Goal: Task Accomplishment & Management: Complete application form

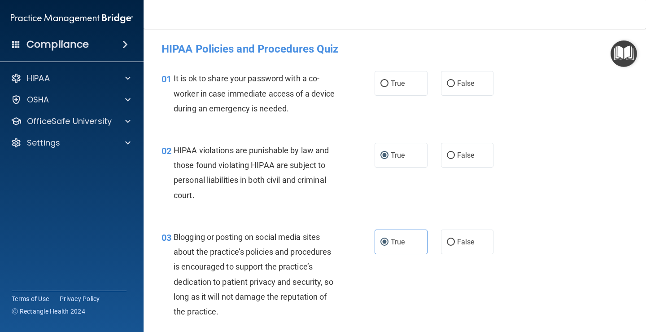
scroll to position [1526, 0]
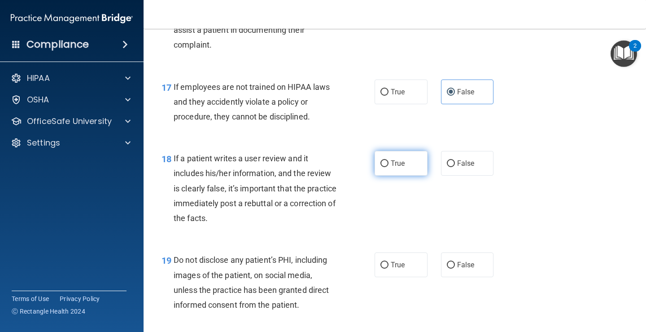
click at [391, 161] on span "True" at bounding box center [398, 163] width 14 height 9
click at [388, 161] on input "True" at bounding box center [385, 163] width 8 height 7
radio input "true"
click at [391, 161] on span "True" at bounding box center [398, 163] width 14 height 9
click at [388, 161] on input "True" at bounding box center [385, 163] width 8 height 7
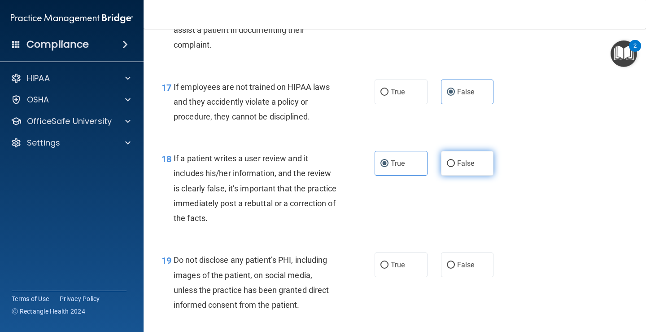
click at [443, 159] on label "False" at bounding box center [467, 163] width 53 height 25
click at [447, 160] on input "False" at bounding box center [451, 163] width 8 height 7
radio input "true"
radio input "false"
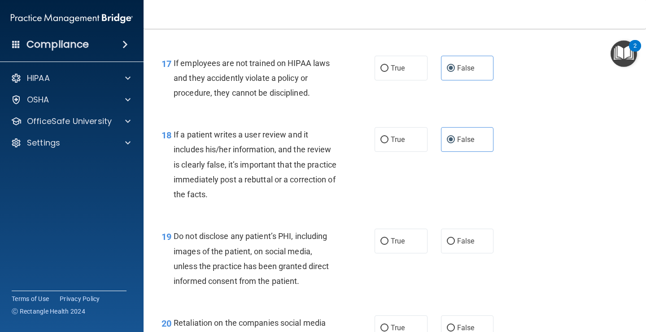
scroll to position [1616, 0]
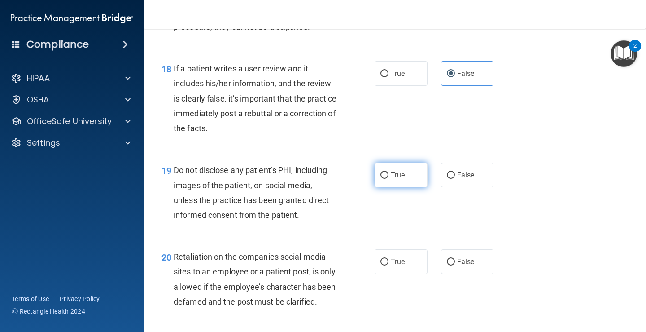
click at [384, 175] on input "True" at bounding box center [385, 175] width 8 height 7
radio input "true"
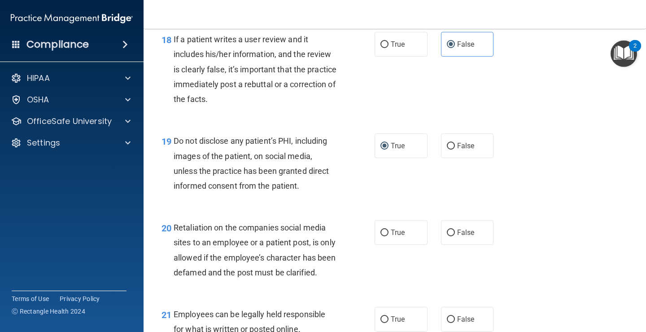
scroll to position [1706, 0]
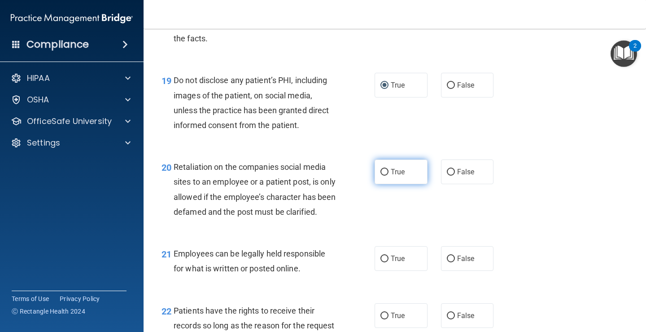
click at [396, 172] on span "True" at bounding box center [398, 171] width 14 height 9
click at [389, 172] on input "True" at bounding box center [385, 172] width 8 height 7
radio input "true"
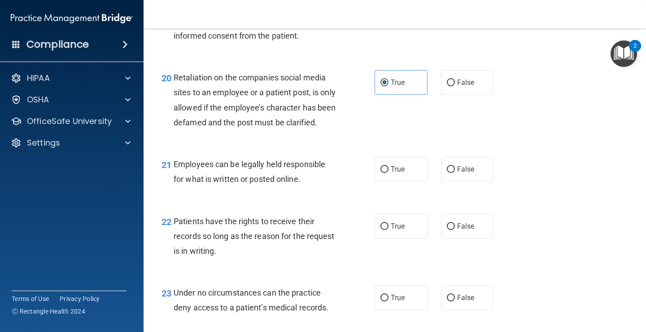
scroll to position [1795, 0]
click at [391, 173] on span "True" at bounding box center [398, 168] width 14 height 9
click at [389, 172] on input "True" at bounding box center [385, 169] width 8 height 7
radio input "true"
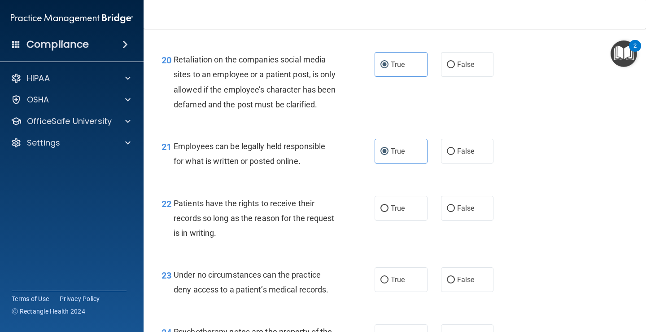
scroll to position [1840, 0]
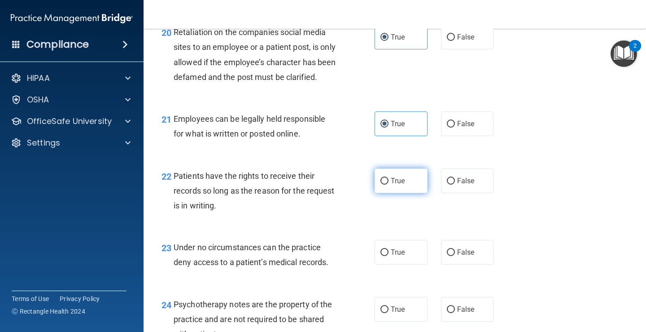
click at [391, 185] on span "True" at bounding box center [398, 180] width 14 height 9
click at [389, 184] on input "True" at bounding box center [385, 181] width 8 height 7
radio input "true"
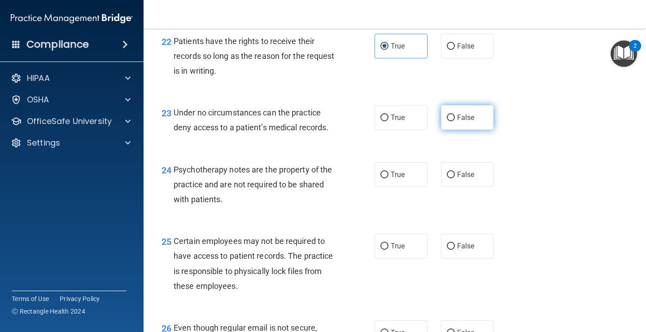
click at [469, 127] on label "False" at bounding box center [467, 117] width 53 height 25
click at [455, 121] on input "False" at bounding box center [451, 117] width 8 height 7
radio input "true"
click at [451, 187] on label "False" at bounding box center [467, 174] width 53 height 25
click at [451, 178] on input "False" at bounding box center [451, 174] width 8 height 7
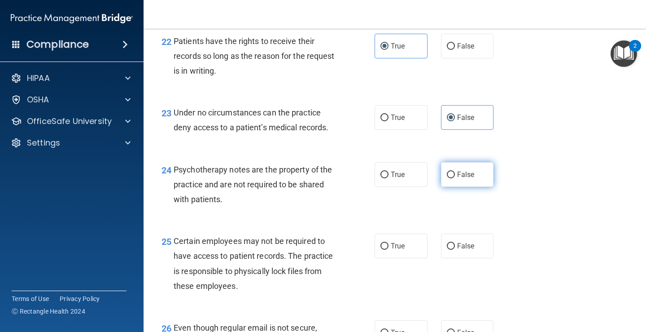
radio input "true"
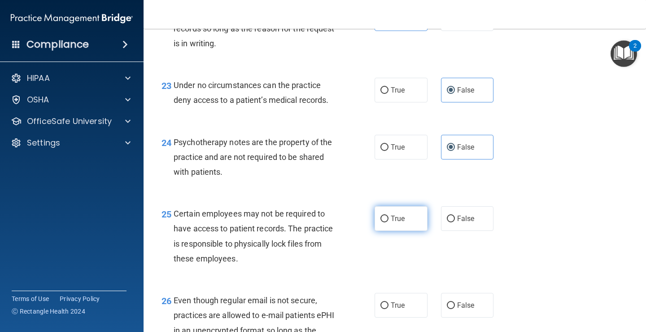
scroll to position [2110, 0]
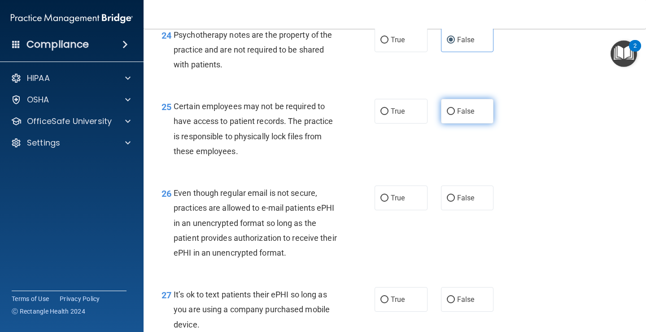
click at [452, 123] on label "False" at bounding box center [467, 111] width 53 height 25
click at [452, 115] on input "False" at bounding box center [451, 111] width 8 height 7
radio input "true"
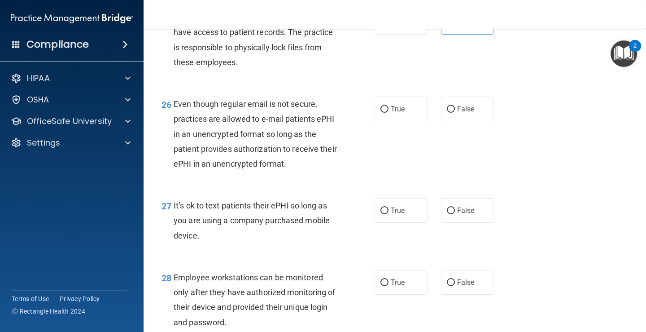
scroll to position [2199, 0]
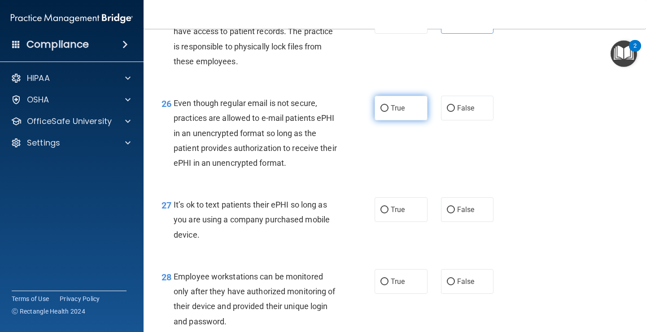
click at [399, 120] on label "True" at bounding box center [401, 108] width 53 height 25
click at [389, 112] on input "True" at bounding box center [385, 108] width 8 height 7
radio input "true"
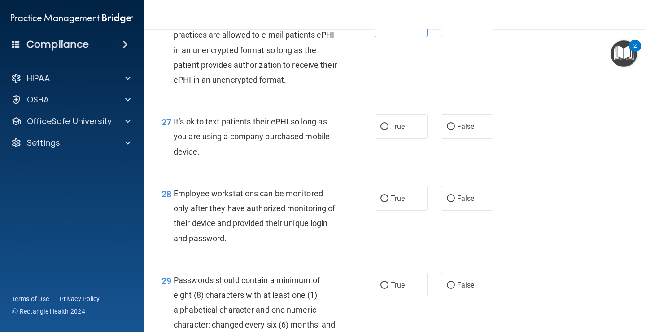
scroll to position [2289, 0]
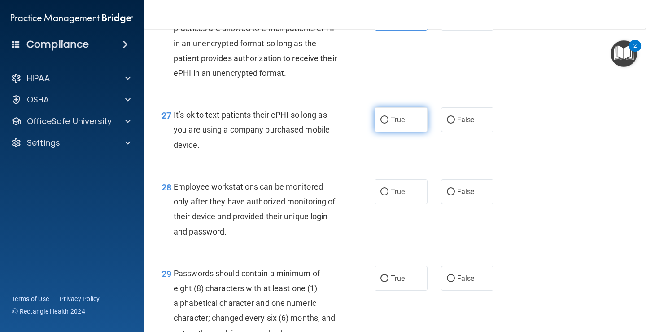
click at [413, 132] on label "True" at bounding box center [401, 119] width 53 height 25
click at [389, 123] on input "True" at bounding box center [385, 120] width 8 height 7
radio input "true"
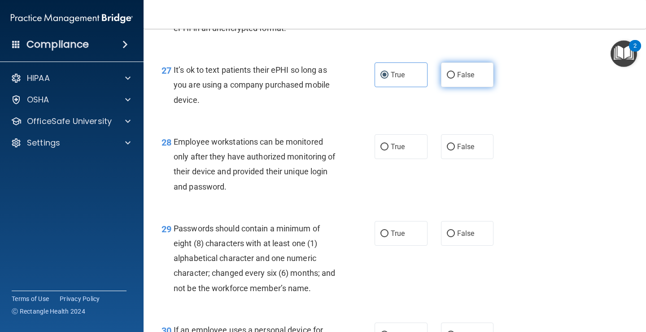
click at [464, 79] on span "False" at bounding box center [466, 74] width 18 height 9
click at [455, 79] on input "False" at bounding box center [451, 75] width 8 height 7
radio input "true"
radio input "false"
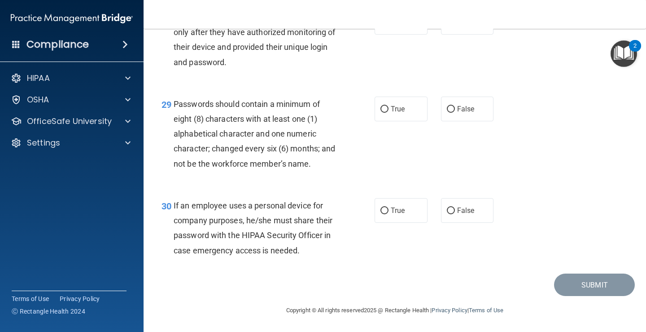
scroll to position [2469, 0]
click at [406, 210] on label "True" at bounding box center [401, 210] width 53 height 25
click at [389, 210] on input "True" at bounding box center [385, 210] width 8 height 7
radio input "true"
click at [393, 113] on span "True" at bounding box center [398, 109] width 14 height 9
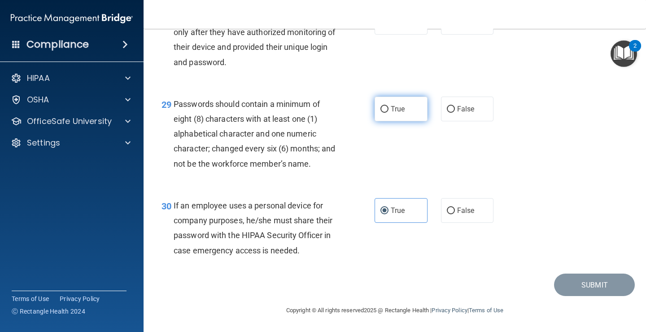
click at [389, 113] on input "True" at bounding box center [385, 109] width 8 height 7
radio input "true"
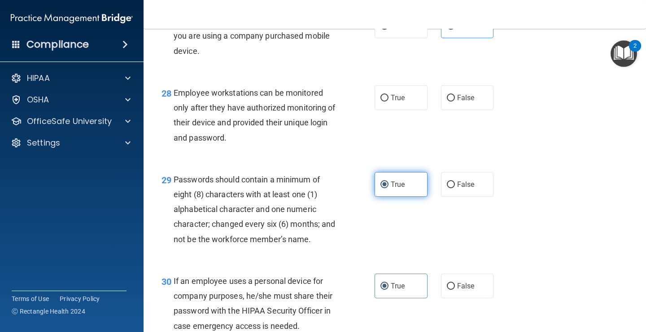
scroll to position [2379, 0]
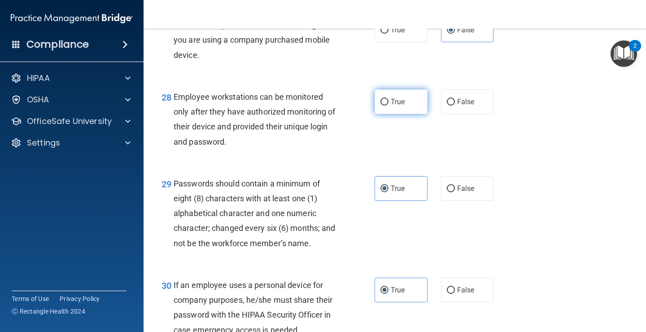
click at [396, 110] on label "True" at bounding box center [401, 101] width 53 height 25
click at [389, 105] on input "True" at bounding box center [385, 102] width 8 height 7
radio input "true"
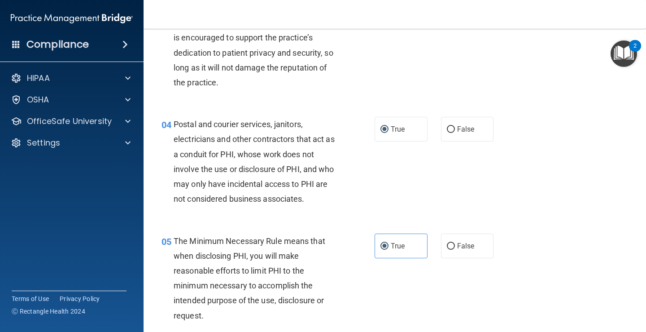
scroll to position [0, 0]
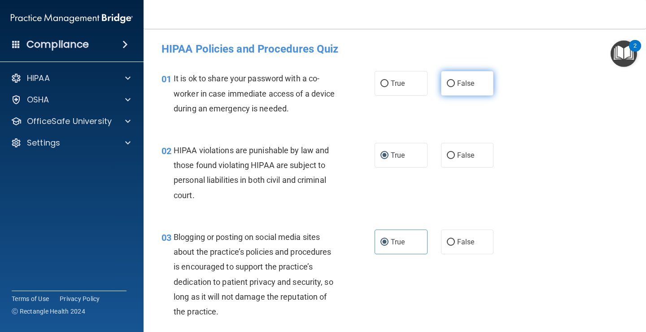
click at [457, 83] on span "False" at bounding box center [466, 83] width 18 height 9
click at [454, 83] on input "False" at bounding box center [451, 83] width 8 height 7
radio input "true"
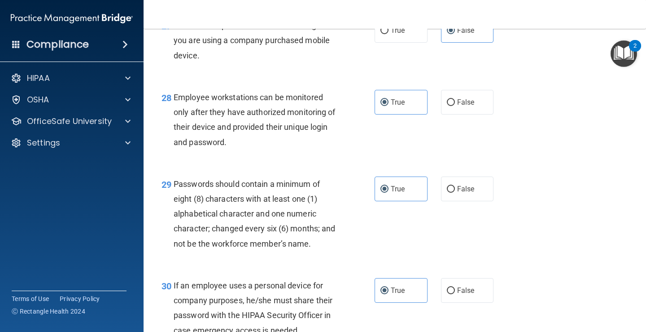
scroll to position [2473, 0]
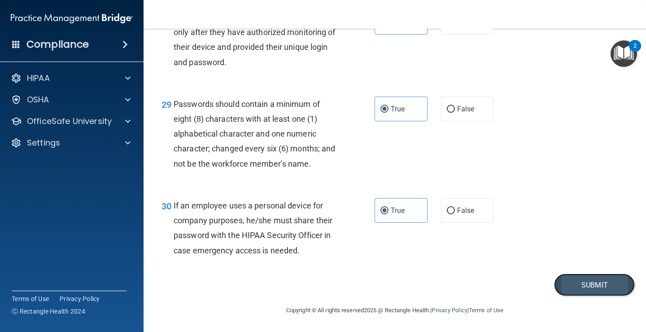
click at [577, 285] on button "Submit" at bounding box center [594, 284] width 81 height 23
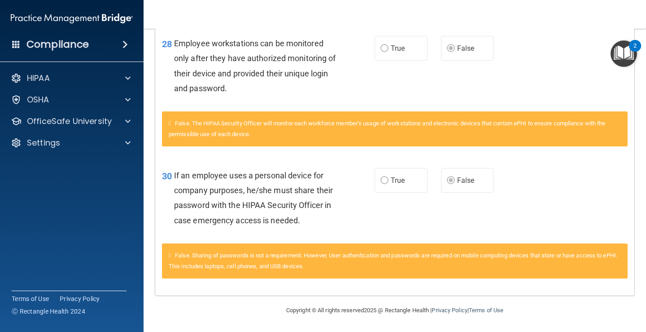
scroll to position [1670, 0]
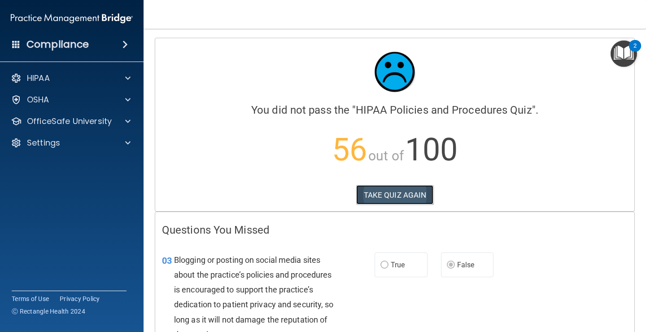
click at [373, 189] on button "TAKE QUIZ AGAIN" at bounding box center [395, 195] width 78 height 20
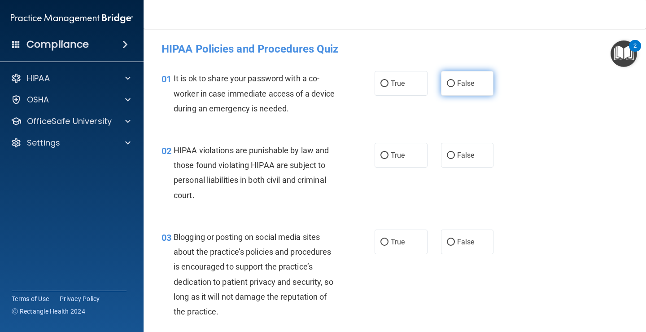
click at [448, 80] on input "False" at bounding box center [451, 83] width 8 height 7
radio input "true"
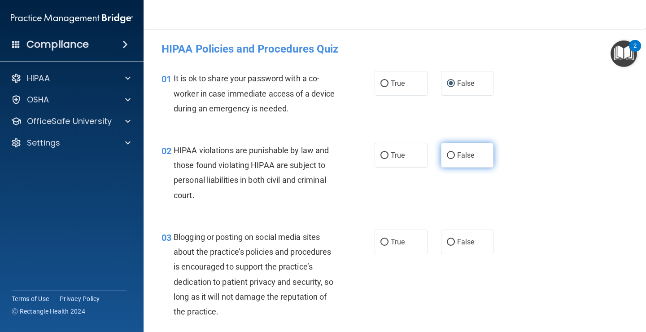
click at [447, 154] on input "False" at bounding box center [451, 155] width 8 height 7
radio input "true"
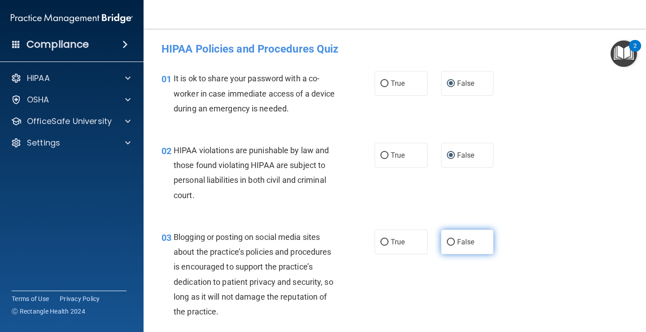
click at [457, 244] on span "False" at bounding box center [466, 241] width 18 height 9
click at [455, 244] on input "False" at bounding box center [451, 242] width 8 height 7
radio input "true"
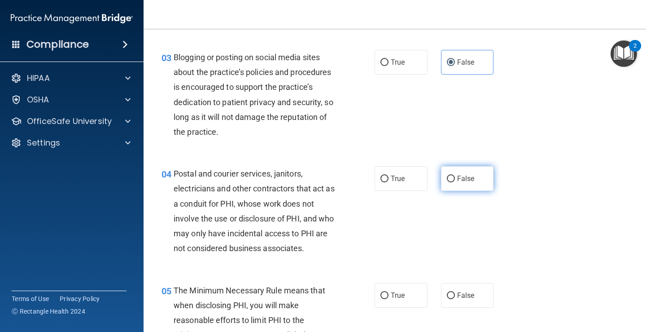
click at [447, 176] on input "False" at bounding box center [451, 178] width 8 height 7
radio input "true"
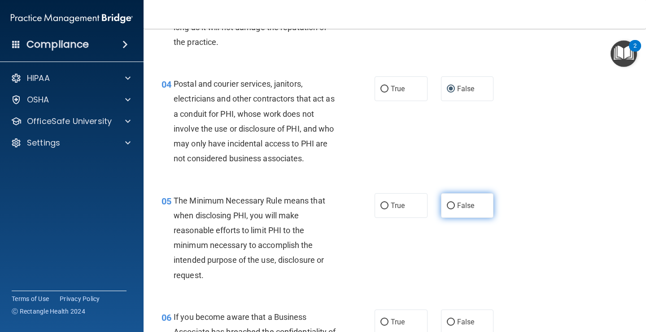
click at [447, 206] on input "False" at bounding box center [451, 205] width 8 height 7
radio input "true"
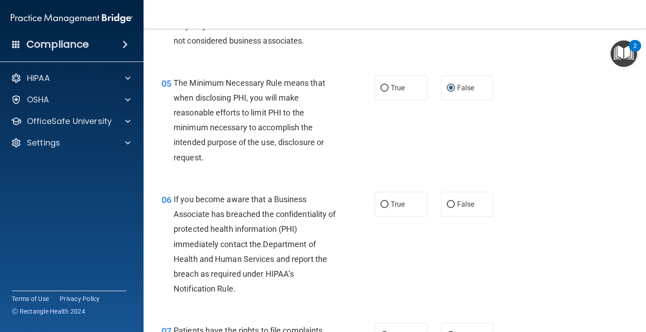
scroll to position [404, 0]
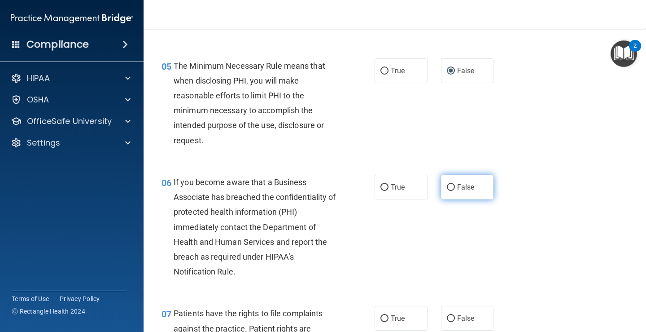
click at [442, 187] on label "False" at bounding box center [467, 187] width 53 height 25
click at [447, 187] on input "False" at bounding box center [451, 187] width 8 height 7
radio input "true"
click at [450, 316] on input "False" at bounding box center [451, 318] width 8 height 7
radio input "true"
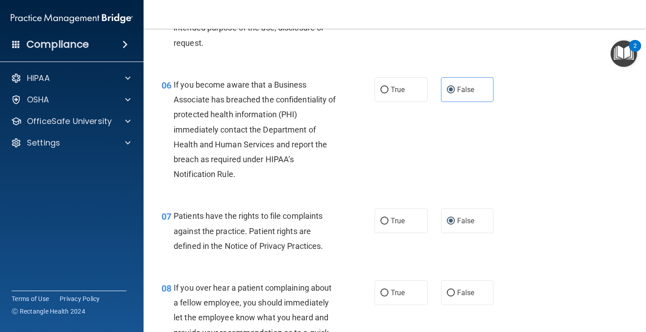
scroll to position [539, 0]
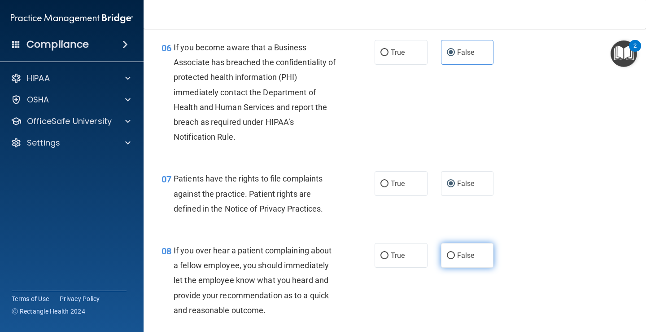
click at [448, 257] on input "False" at bounding box center [451, 255] width 8 height 7
radio input "true"
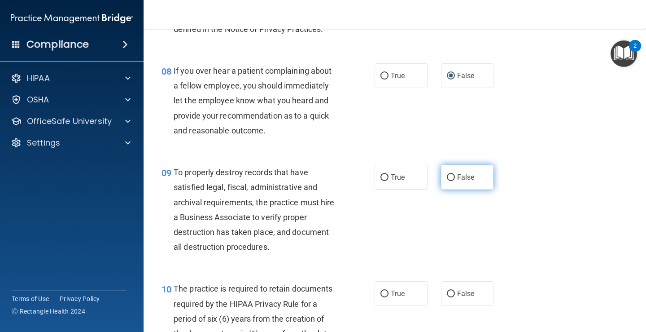
click at [443, 173] on label "False" at bounding box center [467, 177] width 53 height 25
click at [447, 174] on input "False" at bounding box center [451, 177] width 8 height 7
radio input "true"
click at [447, 300] on label "False" at bounding box center [467, 293] width 53 height 25
click at [447, 297] on input "False" at bounding box center [451, 293] width 8 height 7
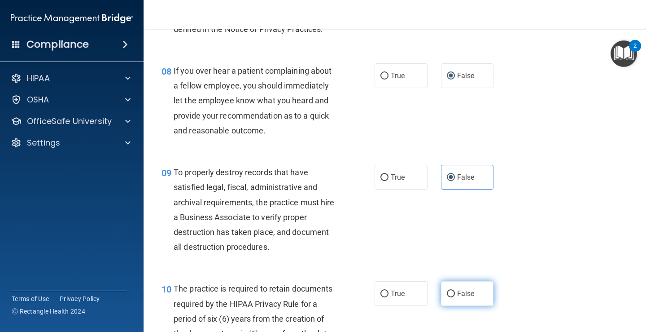
radio input "true"
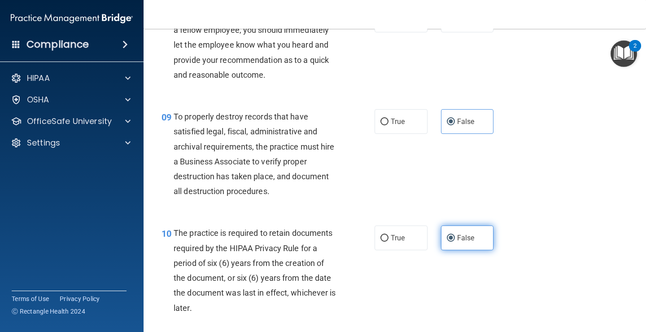
scroll to position [898, 0]
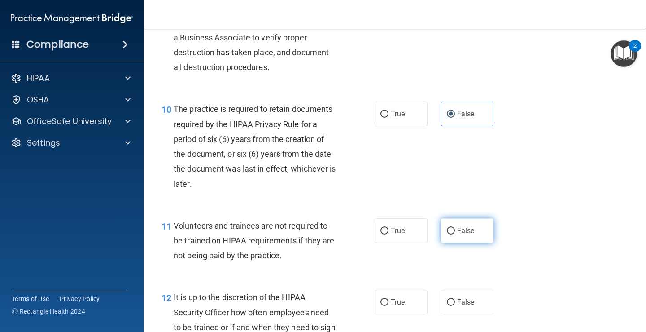
click at [452, 230] on label "False" at bounding box center [467, 230] width 53 height 25
click at [452, 230] on input "False" at bounding box center [451, 231] width 8 height 7
radio input "true"
click at [452, 299] on label "False" at bounding box center [467, 302] width 53 height 25
click at [452, 299] on input "False" at bounding box center [451, 302] width 8 height 7
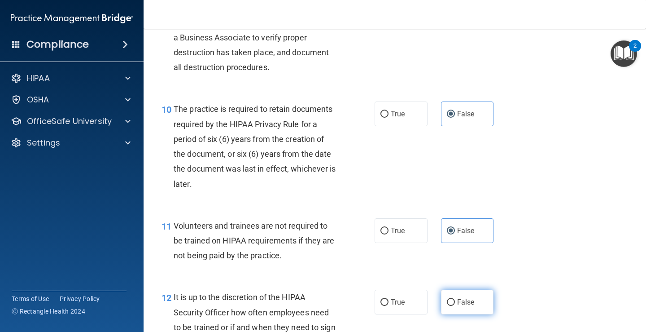
radio input "true"
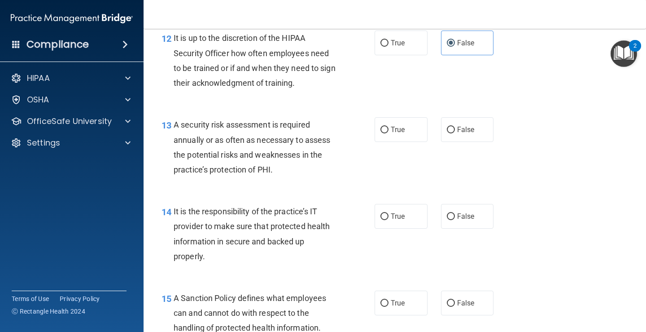
scroll to position [1167, 0]
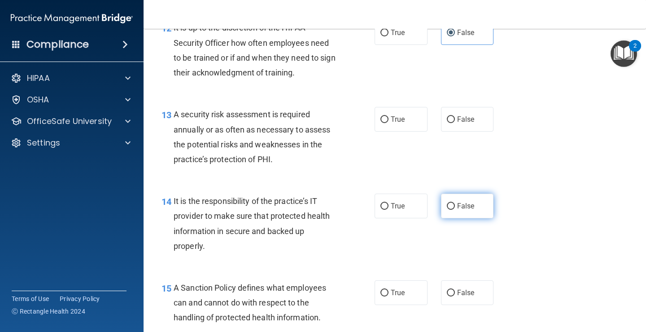
click at [449, 205] on input "False" at bounding box center [451, 206] width 8 height 7
radio input "true"
click at [447, 116] on input "False" at bounding box center [451, 119] width 8 height 7
radio input "true"
click at [447, 294] on input "False" at bounding box center [451, 293] width 8 height 7
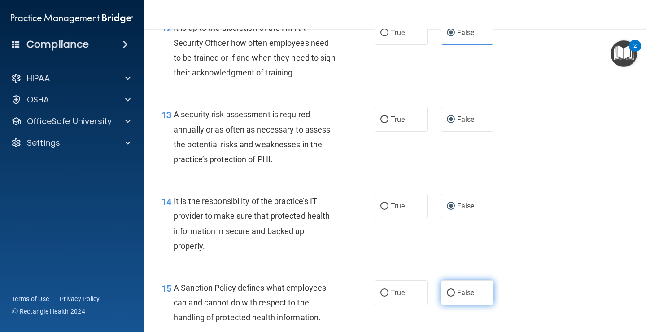
radio input "true"
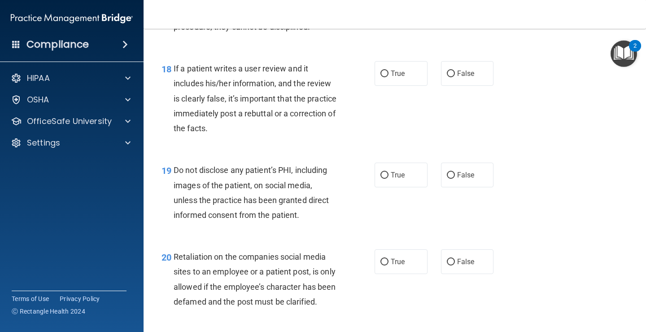
scroll to position [1750, 0]
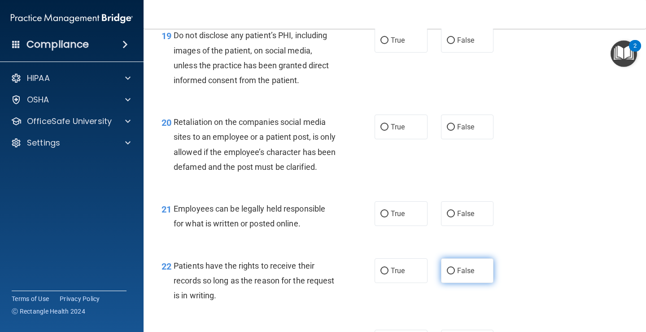
click at [457, 275] on span "False" at bounding box center [466, 270] width 18 height 9
click at [453, 274] on input "False" at bounding box center [451, 271] width 8 height 7
radio input "true"
click at [450, 217] on input "False" at bounding box center [451, 214] width 8 height 7
radio input "true"
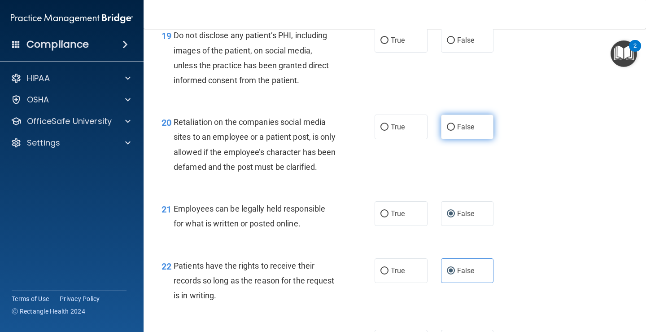
click at [447, 129] on input "False" at bounding box center [451, 127] width 8 height 7
radio input "true"
click at [447, 42] on input "False" at bounding box center [451, 40] width 8 height 7
radio input "true"
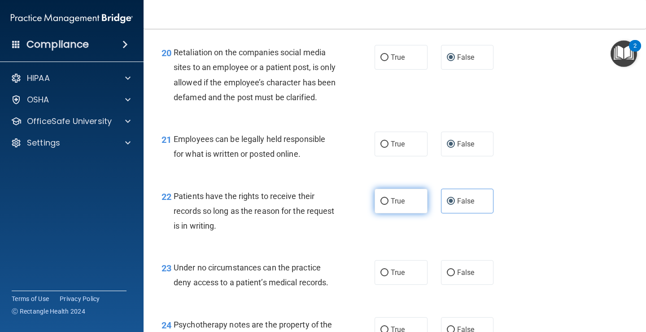
scroll to position [1930, 0]
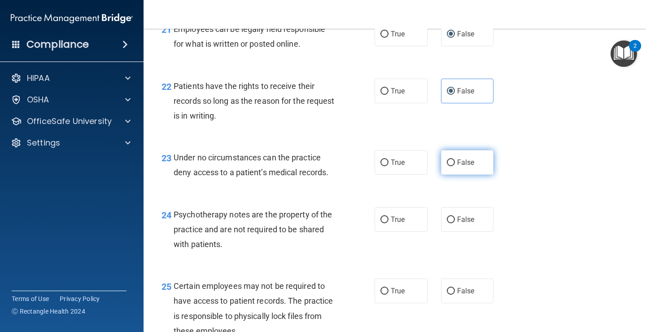
click at [442, 173] on label "False" at bounding box center [467, 162] width 53 height 25
click at [447, 166] on input "False" at bounding box center [451, 162] width 8 height 7
radio input "true"
click at [381, 223] on input "True" at bounding box center [385, 219] width 8 height 7
radio input "true"
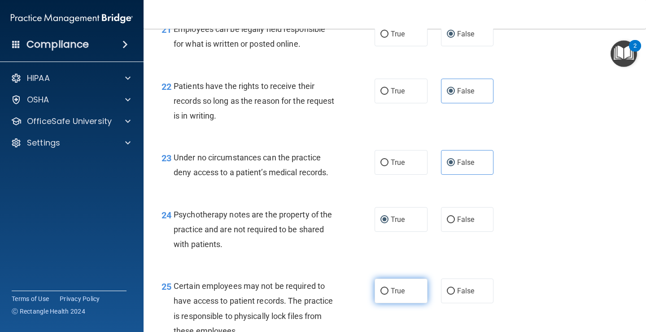
click at [385, 294] on input "True" at bounding box center [385, 291] width 8 height 7
radio input "true"
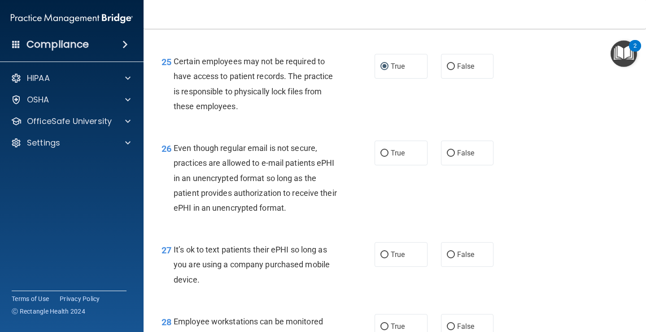
scroll to position [2289, 0]
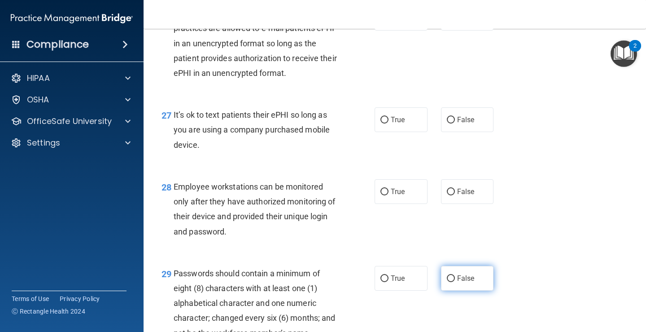
click at [447, 282] on input "False" at bounding box center [451, 278] width 8 height 7
radio input "true"
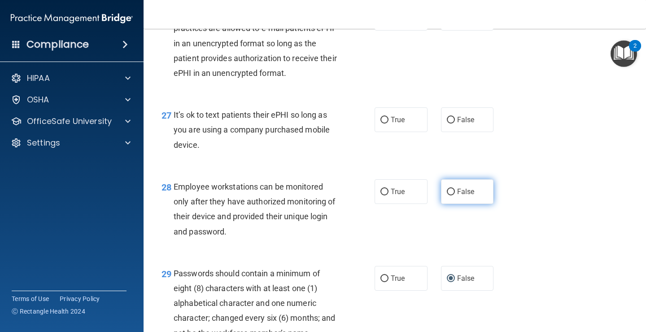
click at [447, 195] on input "False" at bounding box center [451, 192] width 8 height 7
radio input "true"
click at [451, 132] on label "False" at bounding box center [467, 119] width 53 height 25
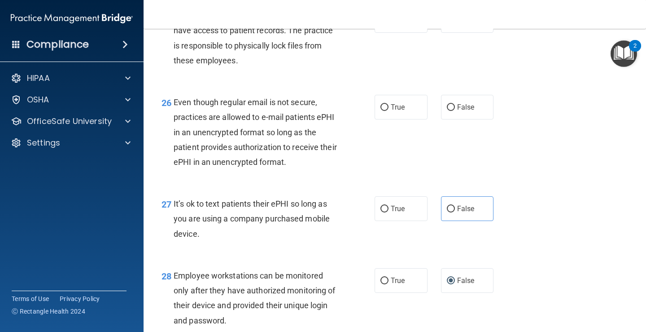
scroll to position [2199, 0]
click at [450, 112] on input "False" at bounding box center [451, 108] width 8 height 7
radio input "true"
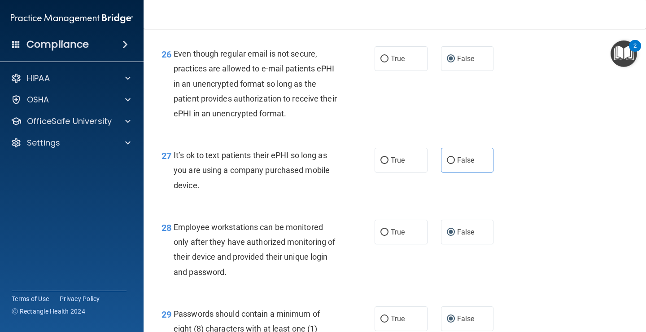
scroll to position [2428, 0]
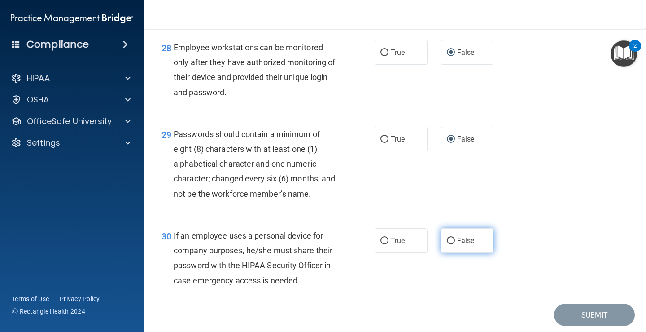
click at [448, 244] on input "False" at bounding box center [451, 240] width 8 height 7
radio input "true"
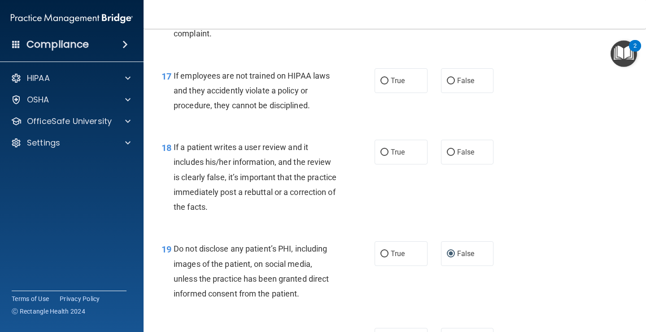
scroll to position [1531, 0]
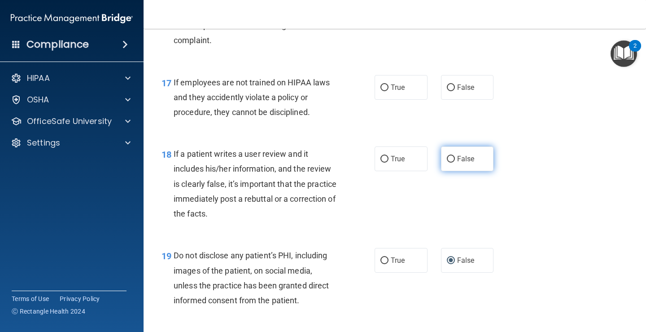
click at [441, 157] on label "False" at bounding box center [467, 158] width 53 height 25
click at [447, 157] on input "False" at bounding box center [451, 159] width 8 height 7
radio input "true"
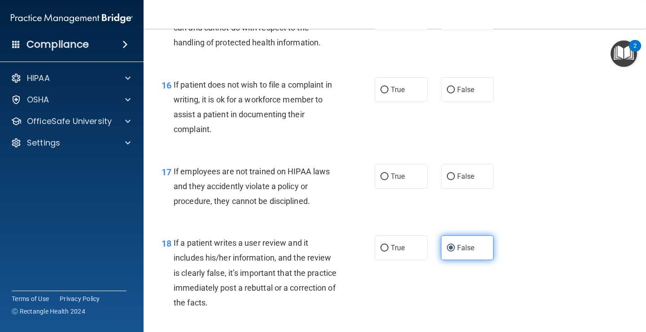
scroll to position [1441, 0]
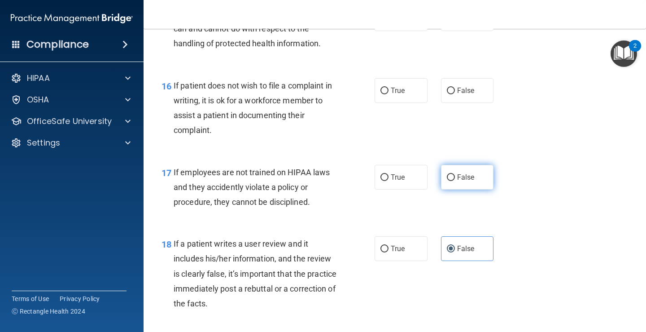
click at [447, 179] on input "False" at bounding box center [451, 177] width 8 height 7
radio input "true"
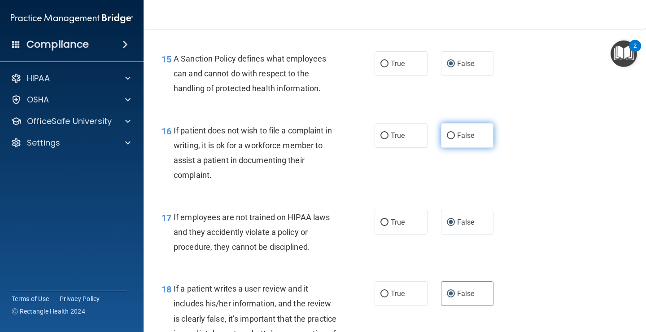
click at [447, 135] on input "False" at bounding box center [451, 135] width 8 height 7
radio input "true"
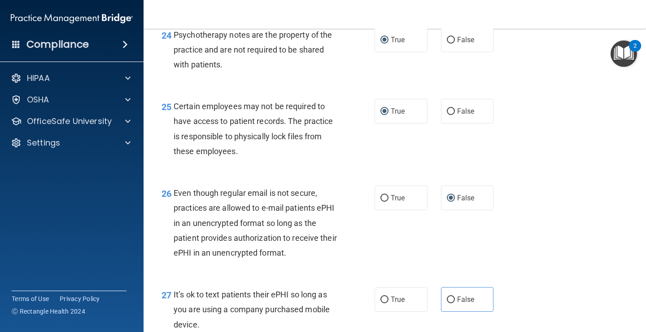
scroll to position [2244, 0]
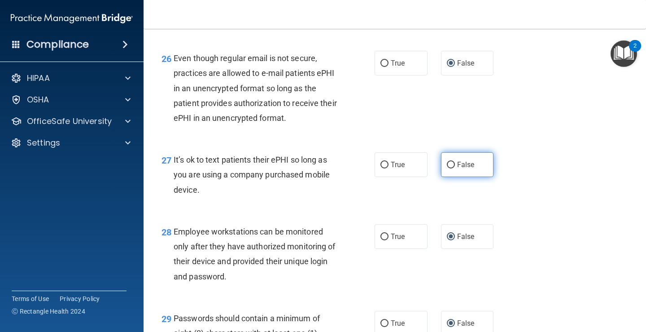
click at [446, 175] on label "False" at bounding box center [467, 164] width 53 height 25
click at [447, 168] on input "False" at bounding box center [451, 165] width 8 height 7
radio input "true"
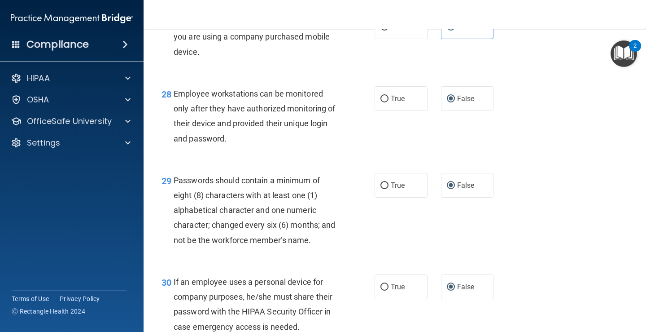
scroll to position [2473, 0]
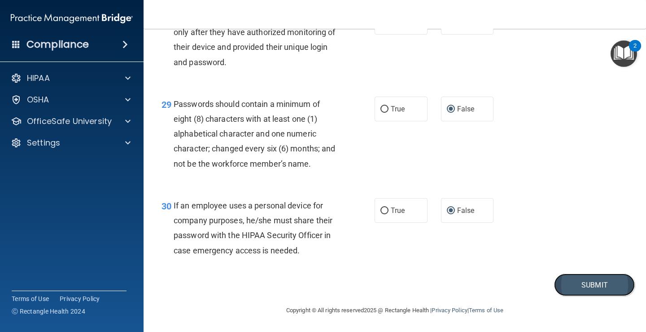
click at [580, 283] on button "Submit" at bounding box center [594, 284] width 81 height 23
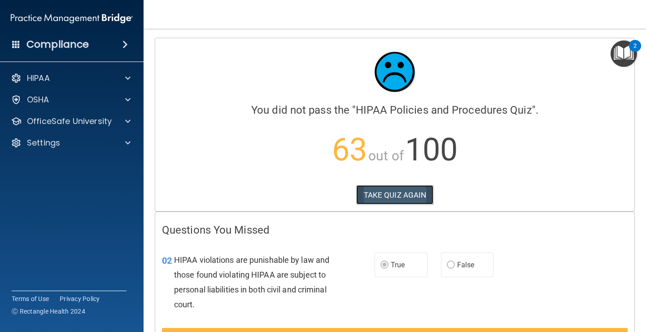
click at [392, 190] on button "TAKE QUIZ AGAIN" at bounding box center [395, 195] width 78 height 20
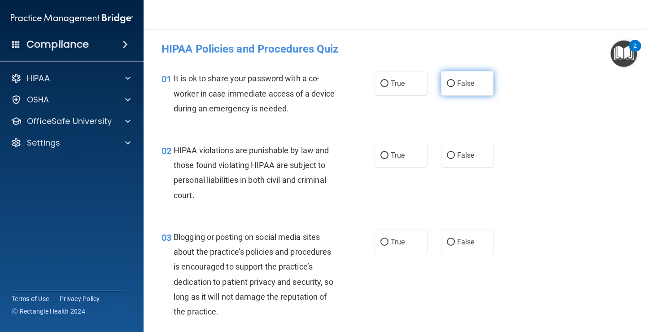
click at [450, 81] on input "False" at bounding box center [451, 83] width 8 height 7
radio input "true"
click at [447, 243] on input "False" at bounding box center [451, 242] width 8 height 7
radio input "true"
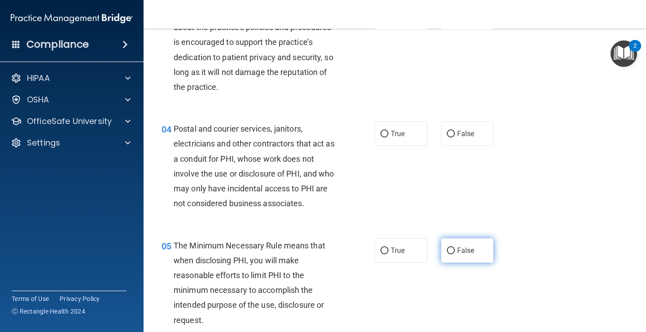
scroll to position [404, 0]
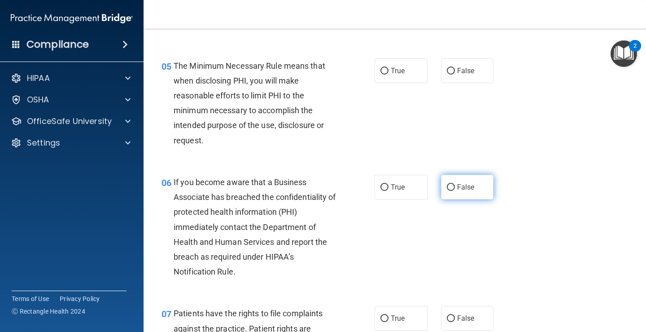
click at [443, 191] on label "False" at bounding box center [467, 187] width 53 height 25
click at [447, 191] on input "False" at bounding box center [451, 187] width 8 height 7
radio input "true"
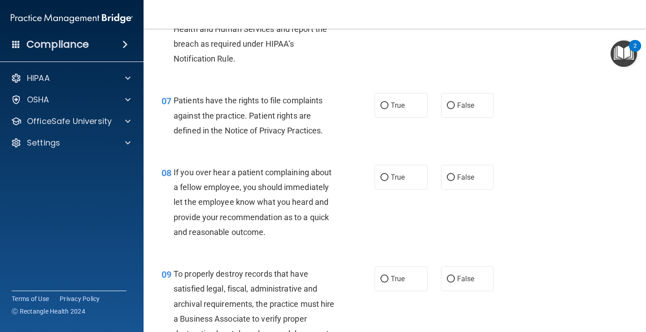
scroll to position [673, 0]
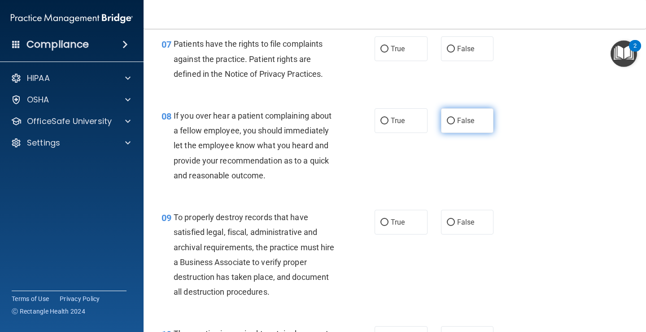
click at [450, 118] on input "False" at bounding box center [451, 121] width 8 height 7
radio input "true"
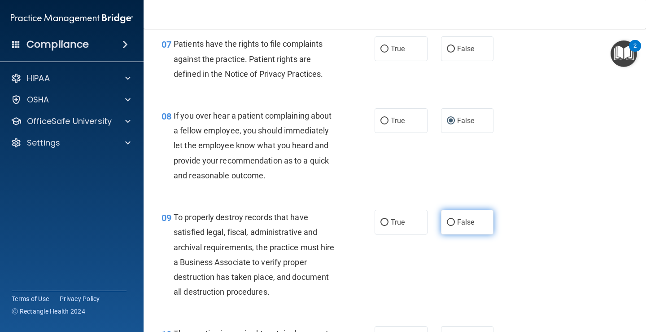
click at [447, 215] on label "False" at bounding box center [467, 222] width 53 height 25
click at [447, 219] on input "False" at bounding box center [451, 222] width 8 height 7
radio input "true"
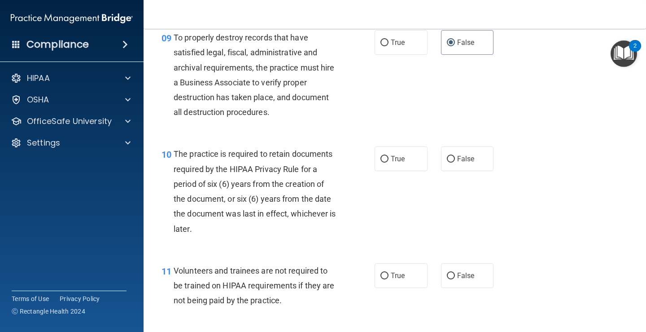
scroll to position [987, 0]
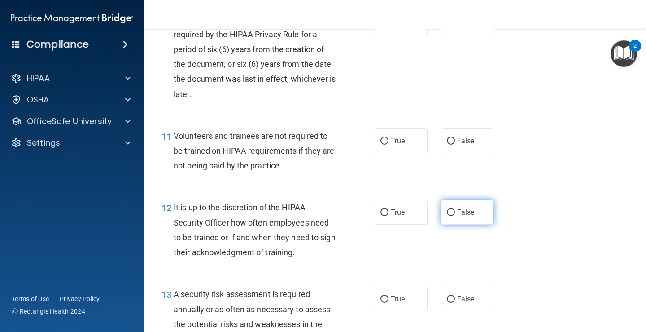
click at [447, 212] on input "False" at bounding box center [451, 212] width 8 height 7
radio input "true"
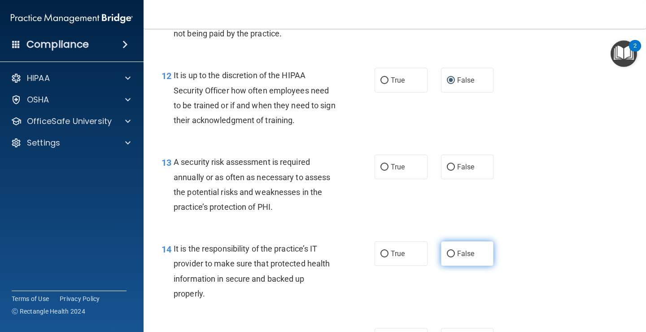
scroll to position [1122, 0]
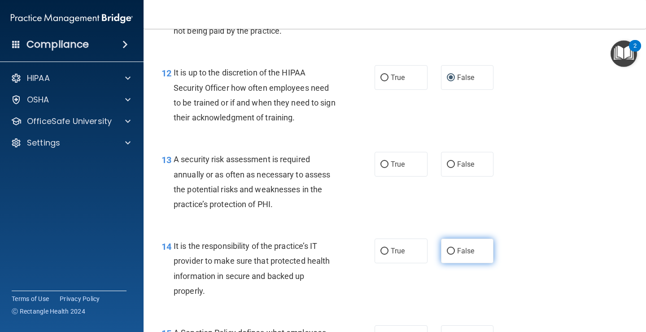
click at [445, 243] on label "False" at bounding box center [467, 250] width 53 height 25
click at [447, 248] on input "False" at bounding box center [451, 251] width 8 height 7
radio input "true"
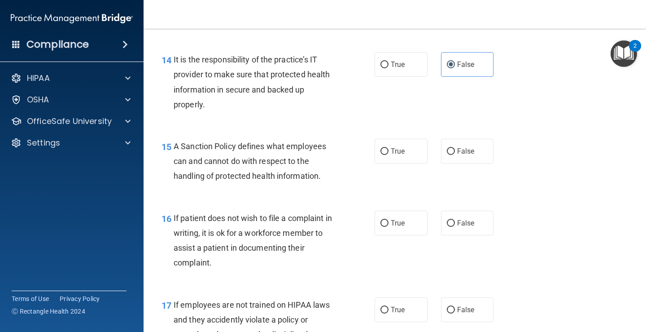
scroll to position [1302, 0]
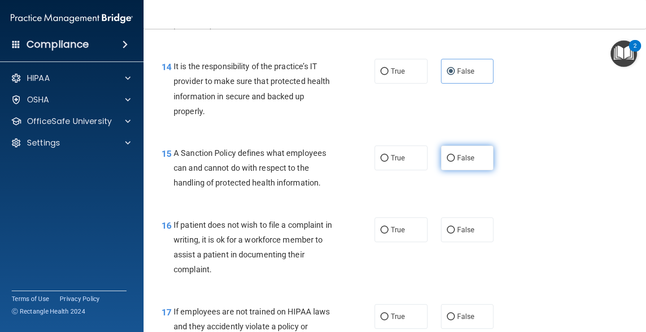
click at [442, 158] on label "False" at bounding box center [467, 157] width 53 height 25
click at [447, 158] on input "False" at bounding box center [451, 158] width 8 height 7
radio input "true"
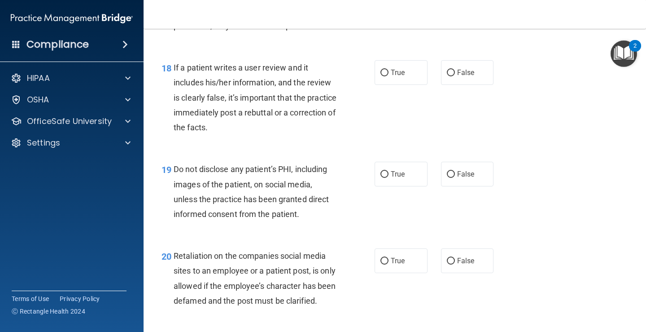
scroll to position [1661, 0]
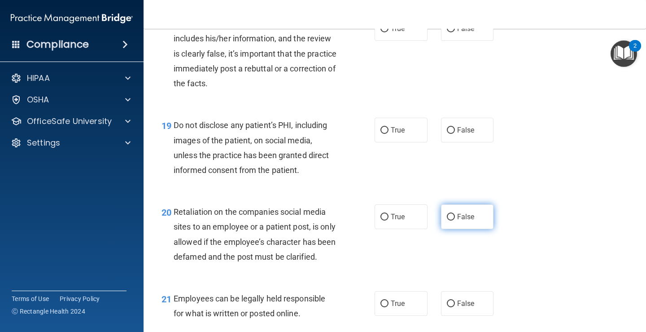
click at [447, 221] on label "False" at bounding box center [467, 216] width 53 height 25
click at [447, 220] on input "False" at bounding box center [451, 217] width 8 height 7
radio input "true"
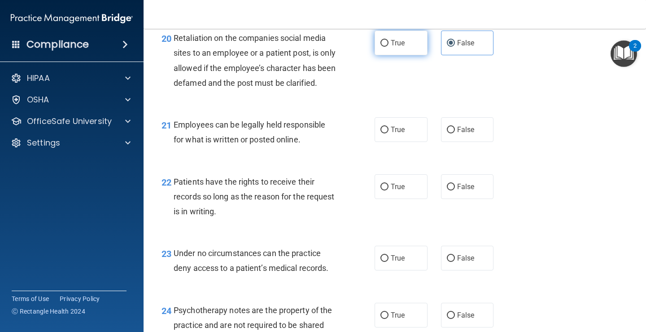
scroll to position [1840, 0]
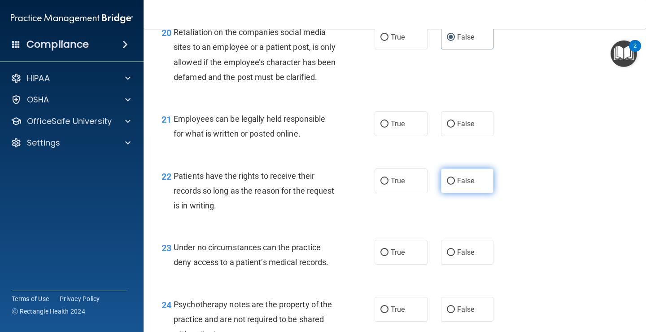
click at [447, 193] on label "False" at bounding box center [467, 180] width 53 height 25
click at [447, 184] on input "False" at bounding box center [451, 181] width 8 height 7
radio input "true"
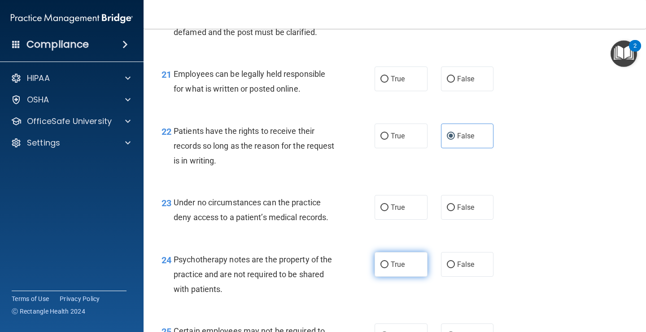
click at [381, 268] on input "True" at bounding box center [385, 264] width 8 height 7
radio input "true"
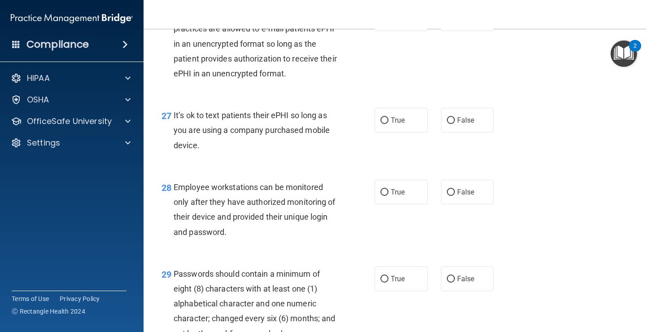
scroll to position [2289, 0]
click at [451, 195] on input "False" at bounding box center [451, 192] width 8 height 7
radio input "true"
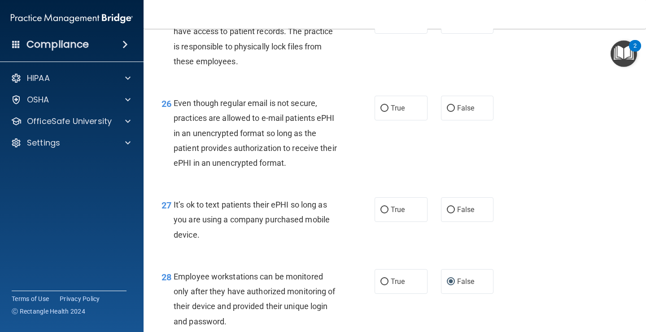
scroll to position [2154, 0]
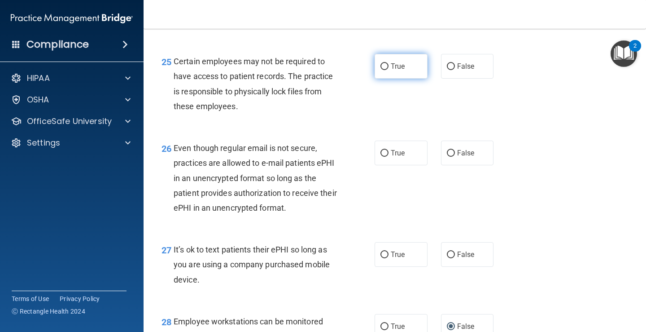
click at [391, 70] on span "True" at bounding box center [398, 66] width 14 height 9
click at [389, 70] on input "True" at bounding box center [385, 66] width 8 height 7
radio input "true"
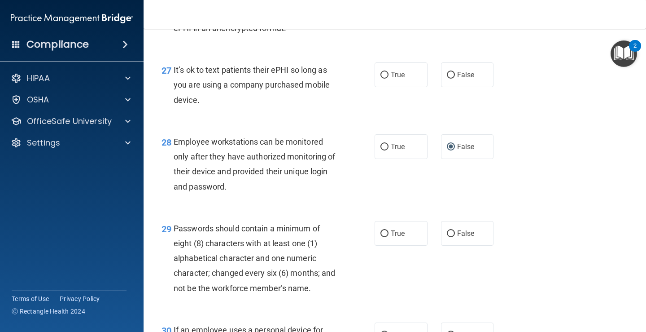
scroll to position [2473, 0]
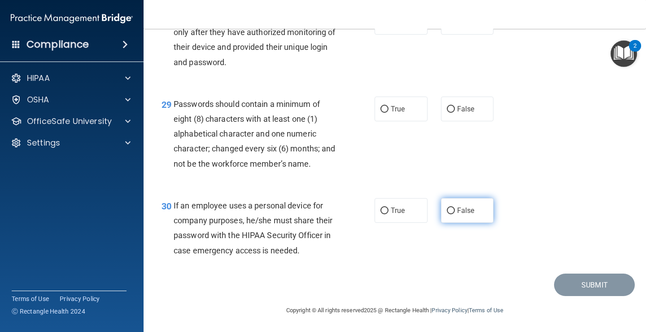
click at [447, 215] on label "False" at bounding box center [467, 210] width 53 height 25
click at [447, 214] on input "False" at bounding box center [451, 210] width 8 height 7
radio input "true"
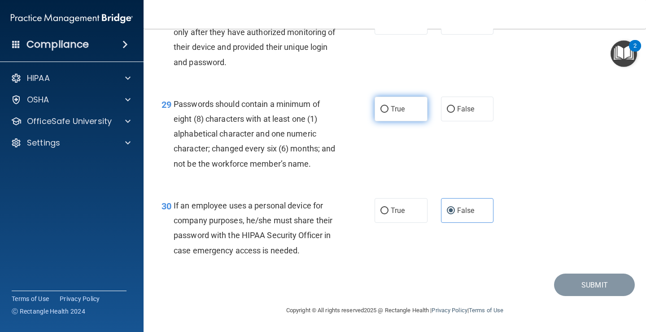
click at [381, 111] on input "True" at bounding box center [385, 109] width 8 height 7
radio input "true"
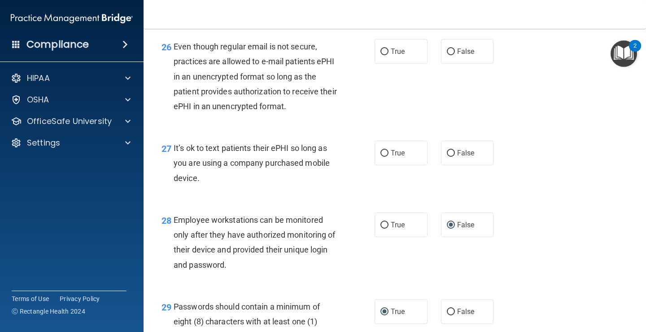
scroll to position [2249, 0]
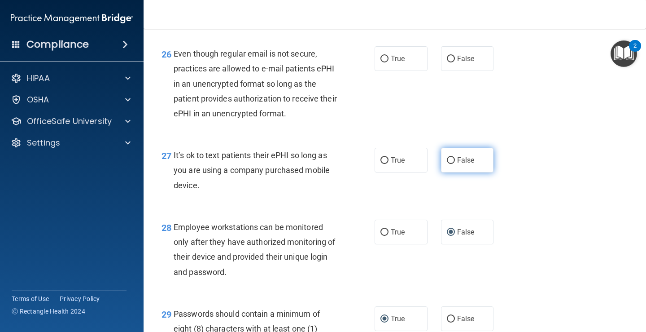
click at [448, 164] on input "False" at bounding box center [451, 160] width 8 height 7
radio input "true"
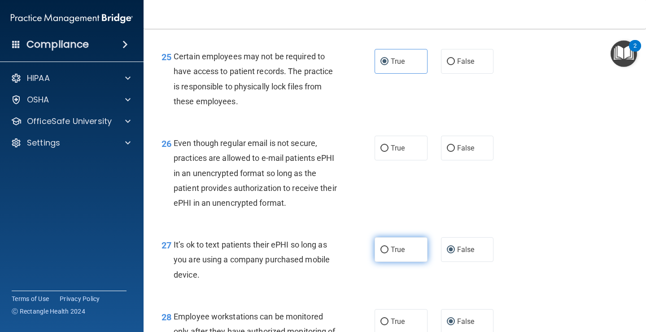
scroll to position [2159, 0]
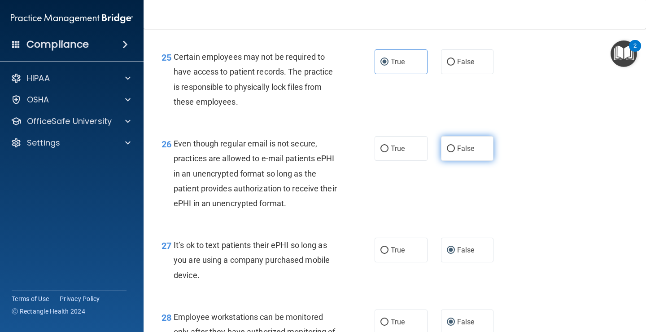
click at [443, 159] on label "False" at bounding box center [467, 148] width 53 height 25
click at [447, 152] on input "False" at bounding box center [451, 148] width 8 height 7
radio input "true"
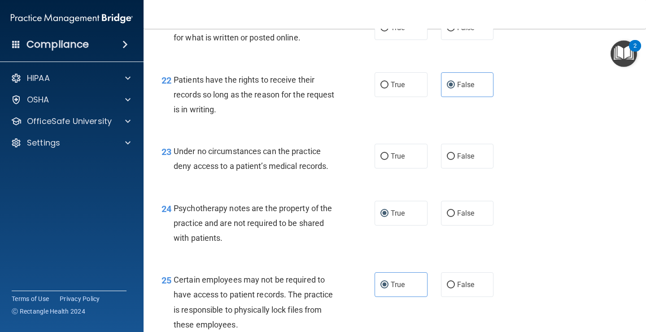
scroll to position [1935, 0]
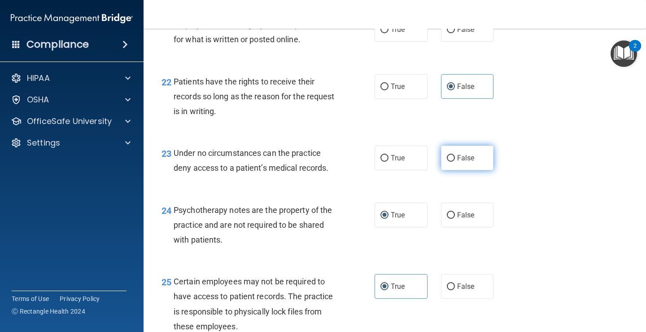
click at [450, 162] on input "False" at bounding box center [451, 158] width 8 height 7
radio input "true"
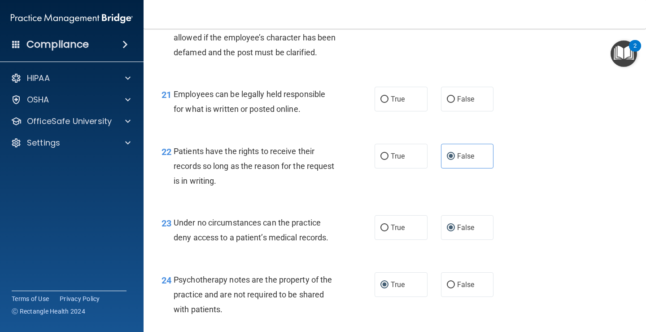
scroll to position [1845, 0]
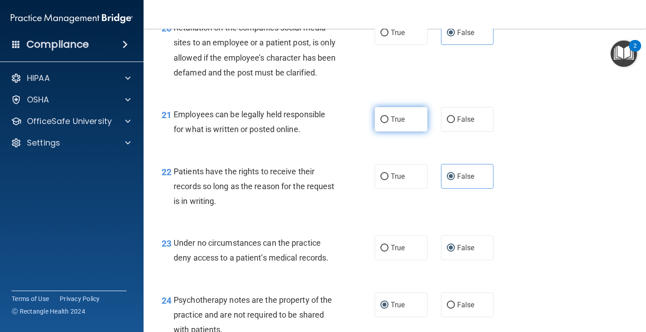
click at [391, 123] on span "True" at bounding box center [398, 119] width 14 height 9
click at [389, 123] on input "True" at bounding box center [385, 119] width 8 height 7
radio input "true"
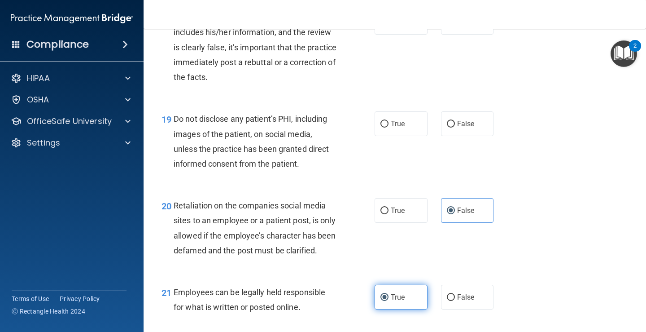
scroll to position [1665, 0]
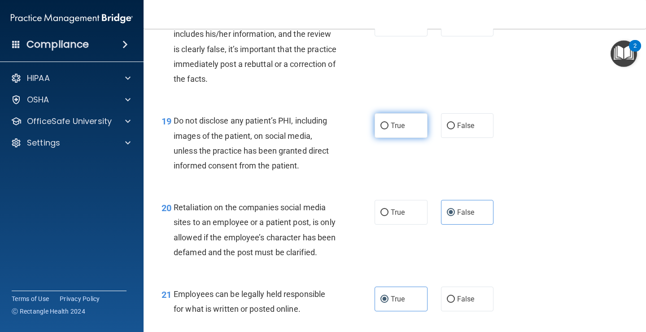
click at [392, 127] on span "True" at bounding box center [398, 125] width 14 height 9
click at [389, 127] on input "True" at bounding box center [385, 126] width 8 height 7
radio input "true"
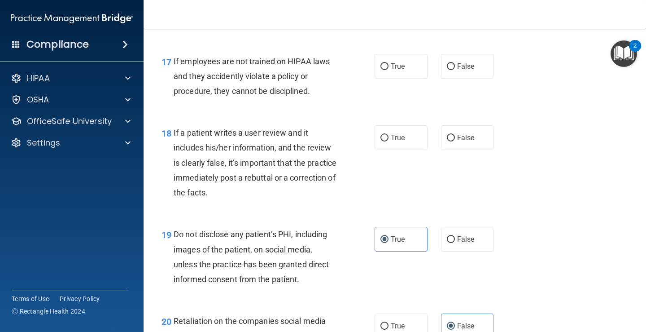
scroll to position [1531, 0]
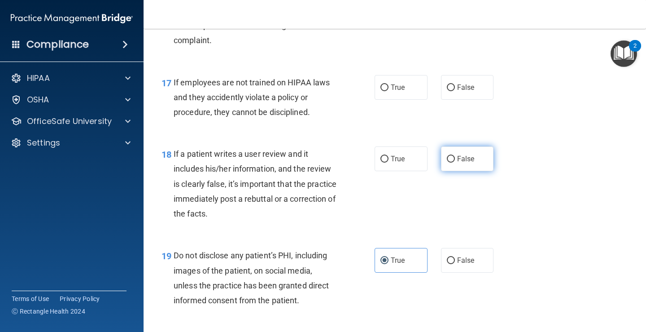
click at [457, 158] on span "False" at bounding box center [466, 158] width 18 height 9
click at [453, 158] on input "False" at bounding box center [451, 159] width 8 height 7
radio input "true"
click at [452, 88] on label "False" at bounding box center [467, 87] width 53 height 25
click at [452, 88] on input "False" at bounding box center [451, 87] width 8 height 7
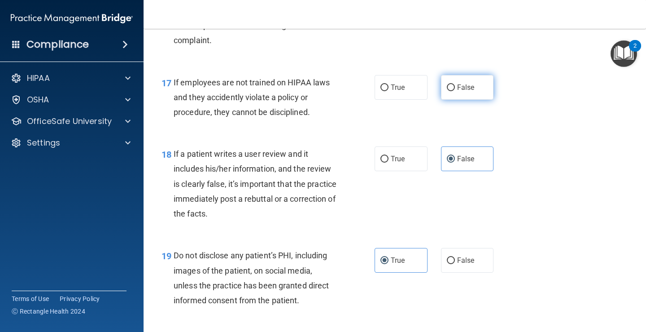
radio input "true"
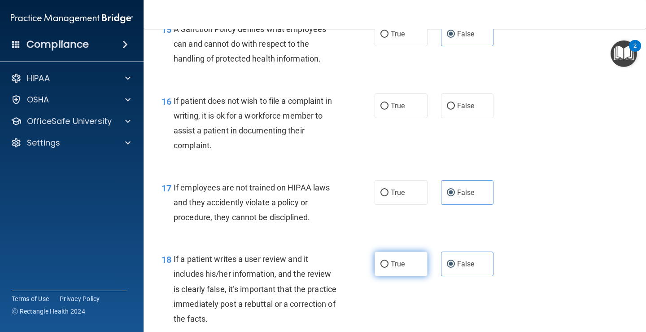
scroll to position [1396, 0]
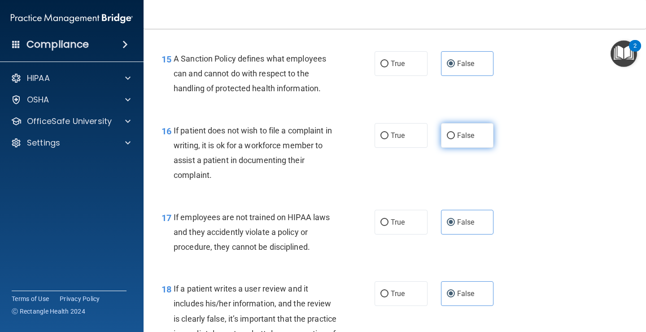
click at [451, 138] on input "False" at bounding box center [451, 135] width 8 height 7
radio input "true"
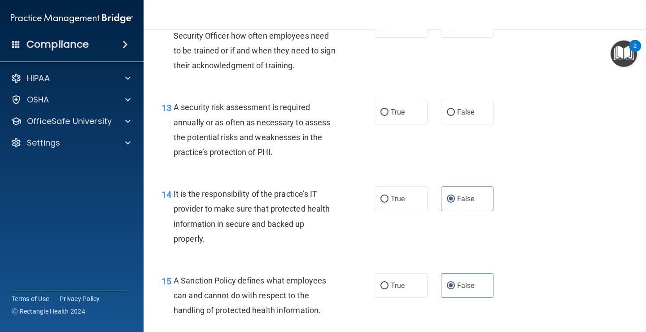
scroll to position [1171, 0]
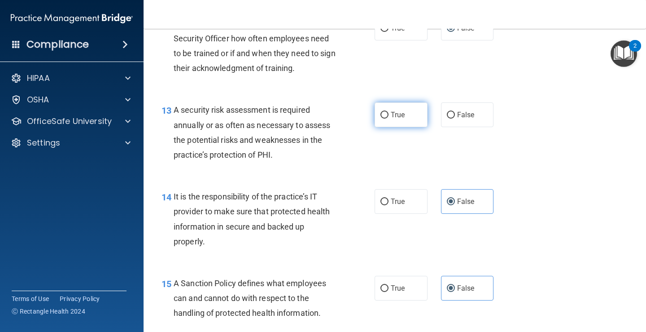
click at [383, 120] on label "True" at bounding box center [401, 114] width 53 height 25
click at [383, 118] on input "True" at bounding box center [385, 115] width 8 height 7
radio input "true"
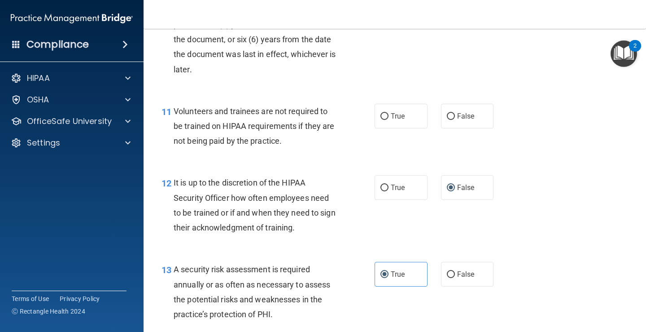
scroll to position [992, 0]
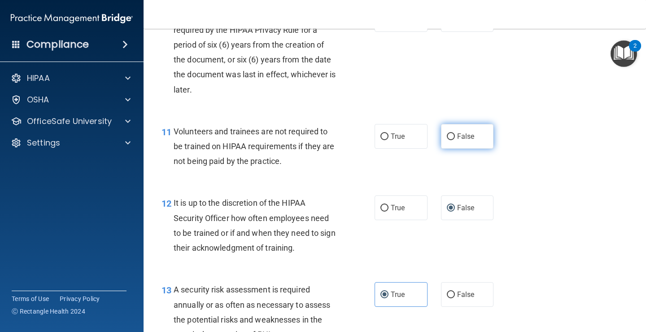
click at [442, 131] on label "False" at bounding box center [467, 136] width 53 height 25
click at [447, 133] on input "False" at bounding box center [451, 136] width 8 height 7
radio input "true"
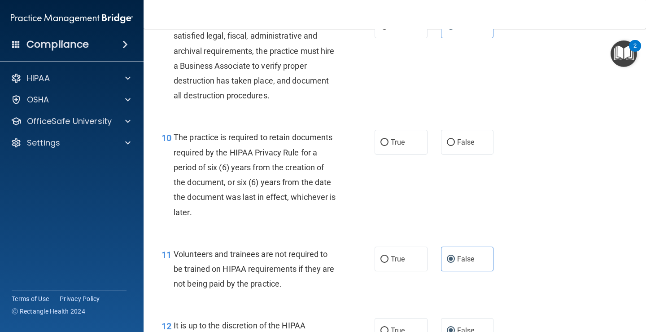
scroll to position [857, 0]
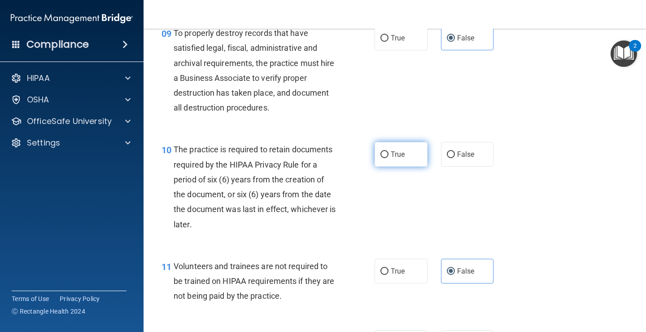
click at [382, 151] on input "True" at bounding box center [385, 154] width 8 height 7
radio input "true"
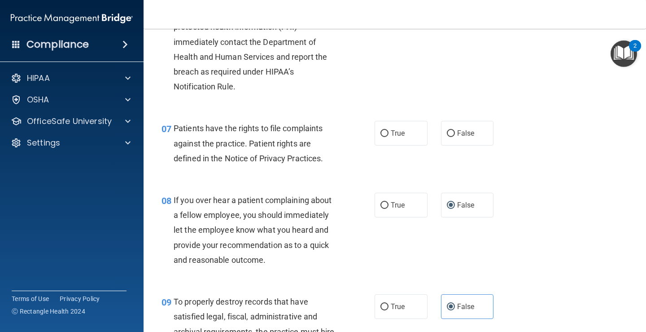
scroll to position [588, 0]
click at [400, 140] on label "True" at bounding box center [401, 134] width 53 height 25
click at [389, 138] on input "True" at bounding box center [385, 134] width 8 height 7
radio input "true"
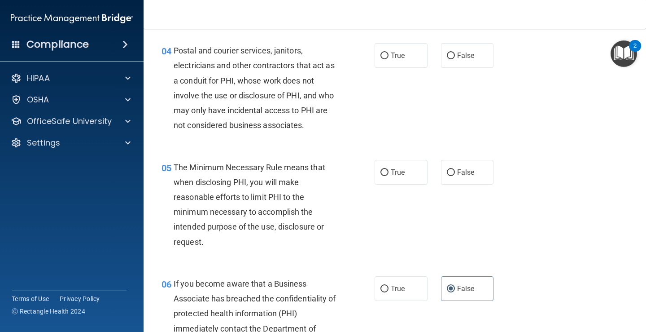
scroll to position [274, 0]
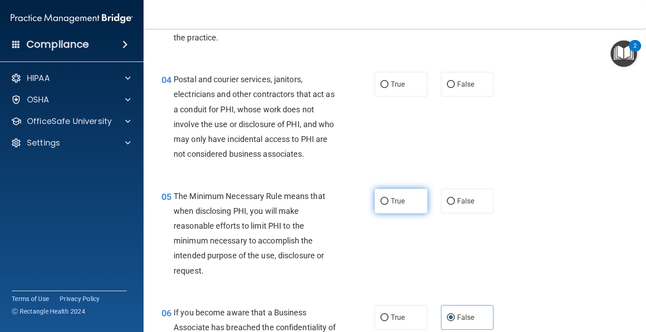
click at [391, 202] on span "True" at bounding box center [398, 201] width 14 height 9
click at [389, 202] on input "True" at bounding box center [385, 201] width 8 height 7
radio input "true"
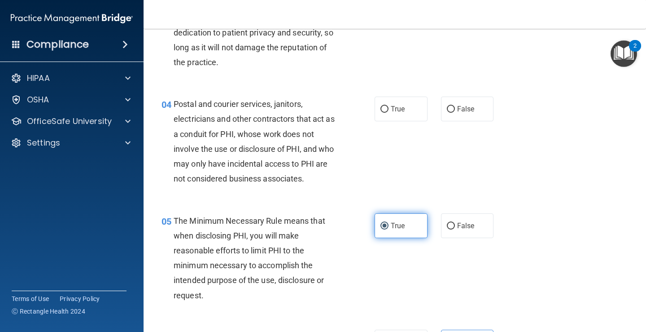
scroll to position [229, 0]
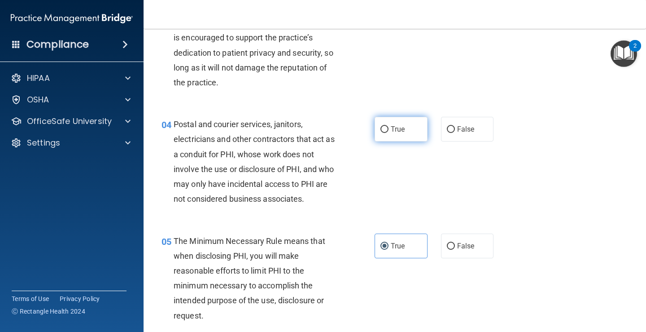
click at [402, 130] on span "True" at bounding box center [398, 129] width 14 height 9
click at [389, 130] on input "True" at bounding box center [385, 129] width 8 height 7
radio input "true"
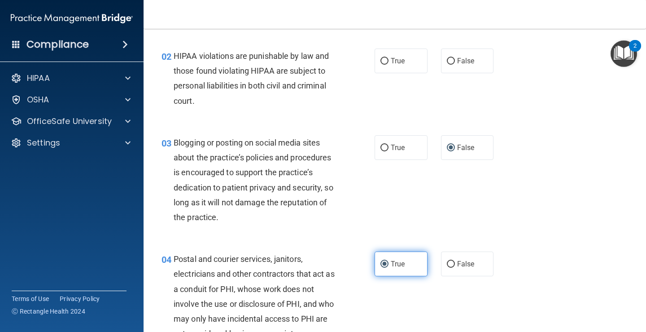
scroll to position [4, 0]
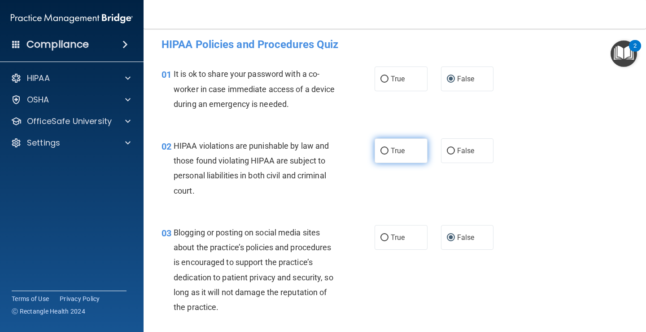
click at [395, 154] on span "True" at bounding box center [398, 150] width 14 height 9
click at [389, 154] on input "True" at bounding box center [385, 151] width 8 height 7
radio input "true"
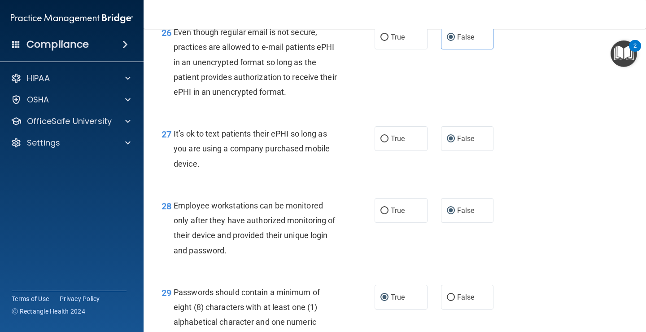
scroll to position [2473, 0]
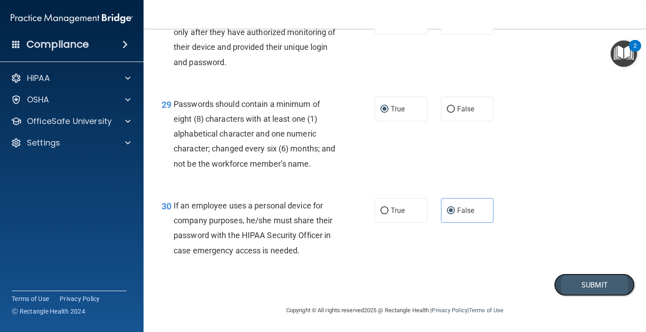
click at [570, 290] on button "Submit" at bounding box center [594, 284] width 81 height 23
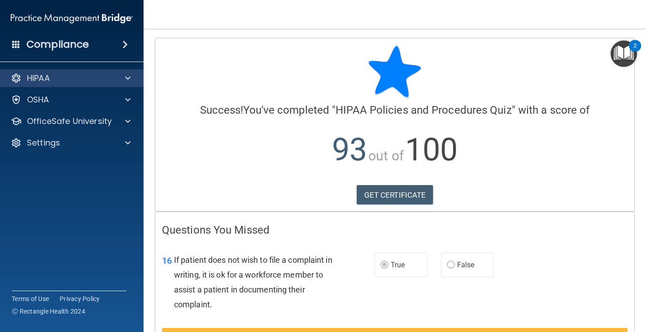
click at [106, 84] on div "HIPAA" at bounding box center [72, 78] width 144 height 18
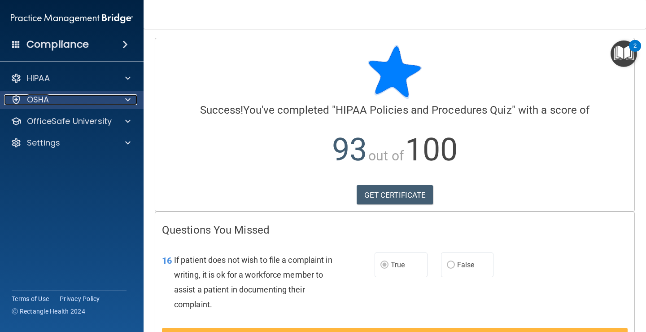
click at [107, 100] on div "OSHA" at bounding box center [59, 99] width 111 height 11
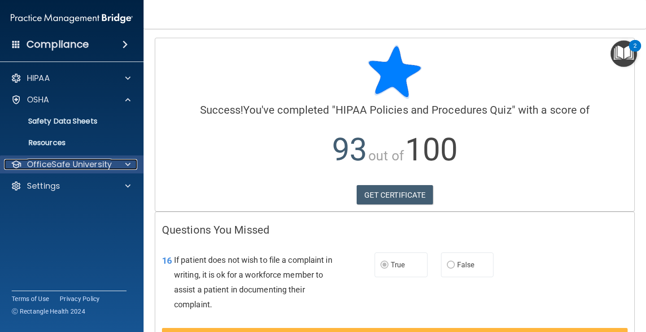
click at [105, 159] on p "OfficeSafe University" at bounding box center [69, 164] width 85 height 11
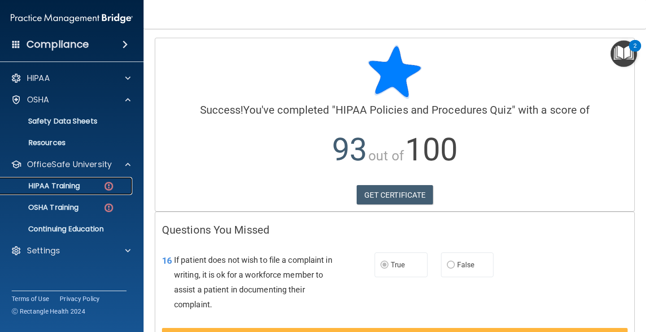
click at [78, 181] on p "HIPAA Training" at bounding box center [43, 185] width 74 height 9
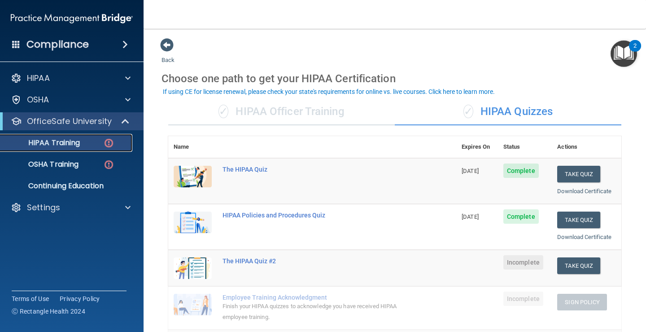
scroll to position [135, 0]
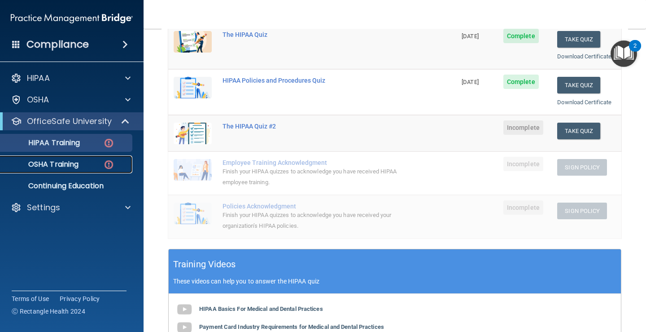
click at [76, 158] on link "OSHA Training" at bounding box center [61, 164] width 141 height 18
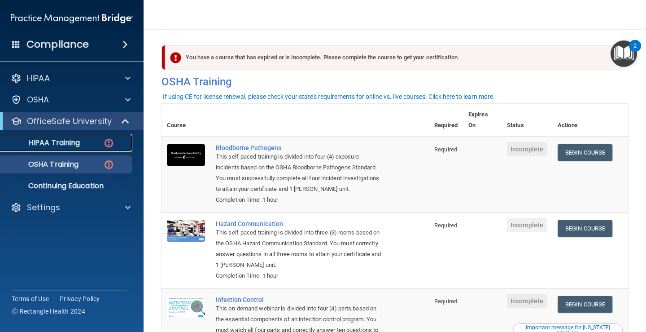
click at [68, 136] on link "HIPAA Training" at bounding box center [61, 143] width 141 height 18
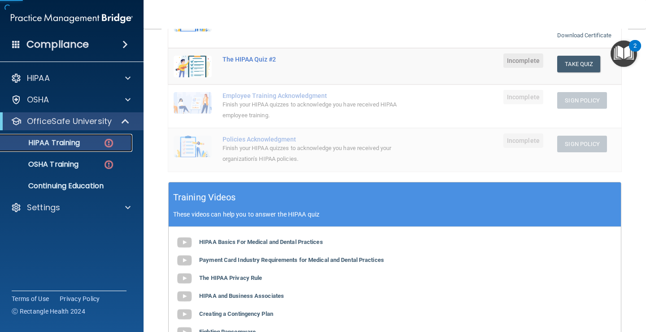
scroll to position [51, 0]
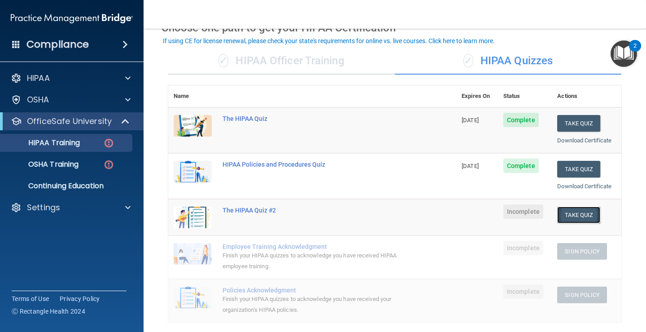
click at [569, 213] on button "Take Quiz" at bounding box center [578, 214] width 43 height 17
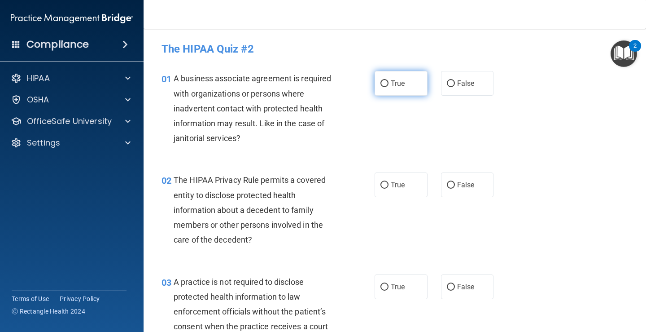
click at [386, 86] on label "True" at bounding box center [401, 83] width 53 height 25
click at [386, 86] on input "True" at bounding box center [385, 83] width 8 height 7
radio input "true"
click at [391, 189] on span "True" at bounding box center [398, 184] width 14 height 9
click at [389, 189] on input "True" at bounding box center [385, 185] width 8 height 7
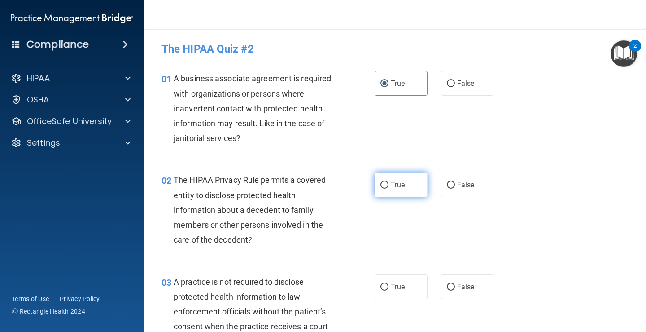
radio input "true"
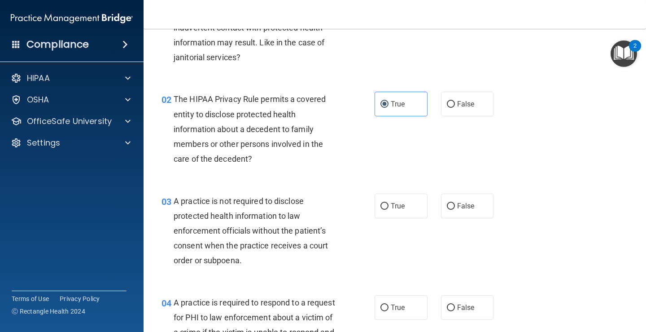
scroll to position [90, 0]
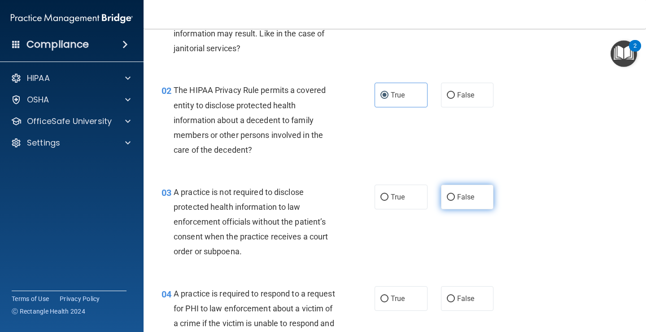
click at [460, 196] on span "False" at bounding box center [466, 197] width 18 height 9
click at [455, 196] on input "False" at bounding box center [451, 197] width 8 height 7
radio input "true"
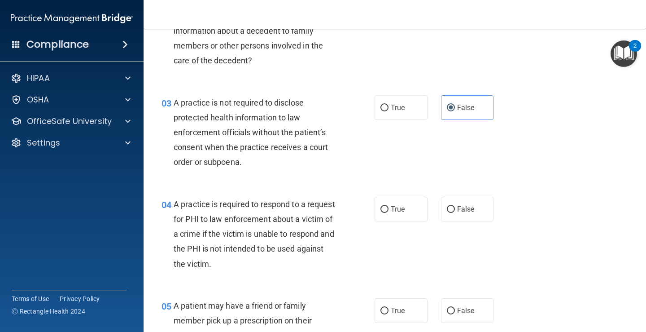
scroll to position [180, 0]
click at [390, 216] on label "True" at bounding box center [401, 208] width 53 height 25
click at [389, 212] on input "True" at bounding box center [385, 209] width 8 height 7
radio input "true"
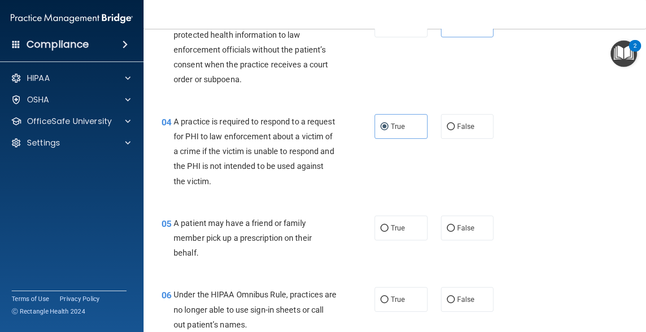
scroll to position [269, 0]
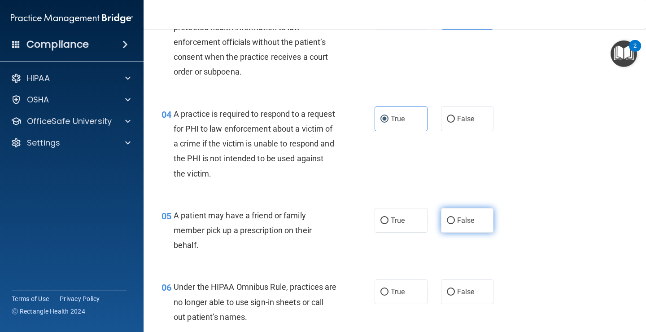
click at [448, 220] on input "False" at bounding box center [451, 220] width 8 height 7
radio input "true"
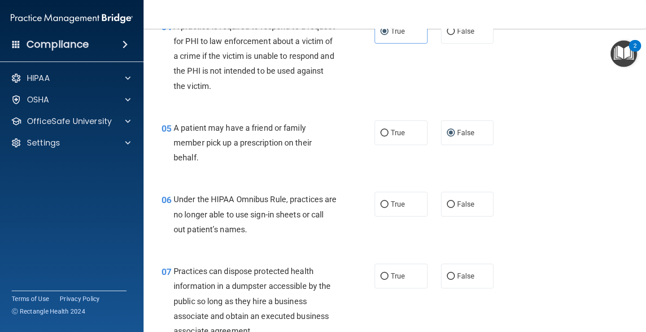
scroll to position [359, 0]
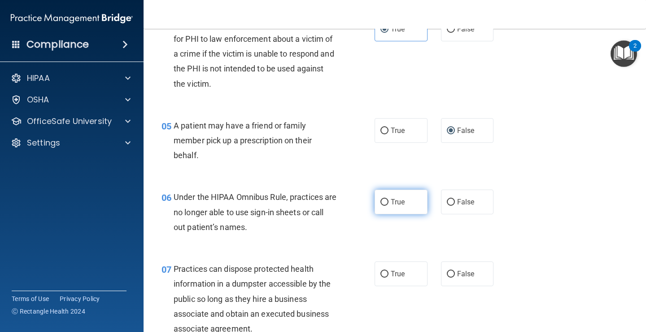
click at [408, 199] on label "True" at bounding box center [401, 201] width 53 height 25
click at [389, 199] on input "True" at bounding box center [385, 202] width 8 height 7
radio input "true"
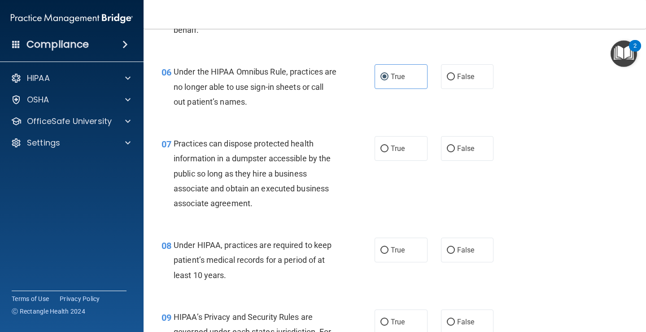
scroll to position [494, 0]
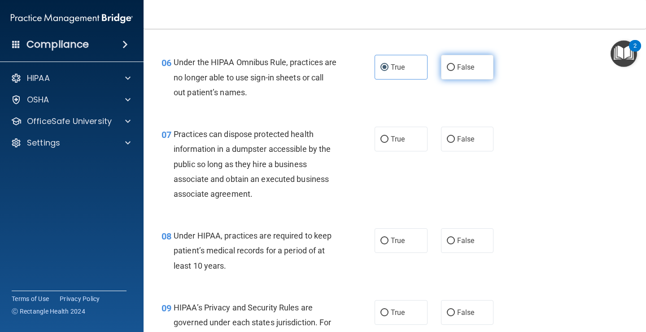
click at [465, 61] on label "False" at bounding box center [467, 67] width 53 height 25
click at [455, 64] on input "False" at bounding box center [451, 67] width 8 height 7
radio input "true"
radio input "false"
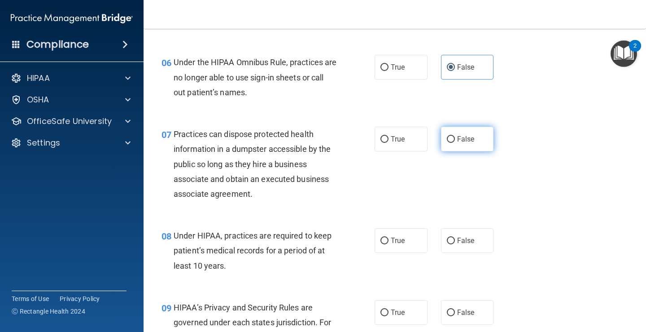
click at [474, 141] on label "False" at bounding box center [467, 139] width 53 height 25
click at [455, 141] on input "False" at bounding box center [451, 139] width 8 height 7
radio input "true"
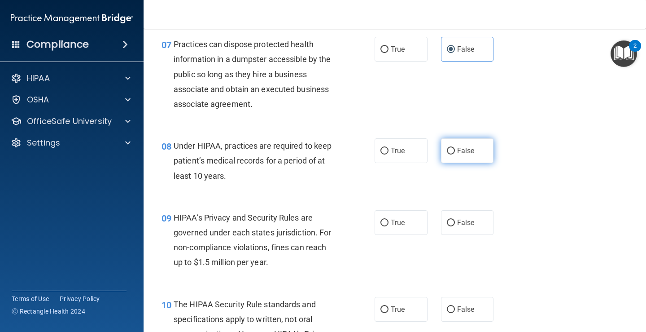
click at [447, 148] on input "False" at bounding box center [451, 151] width 8 height 7
radio input "true"
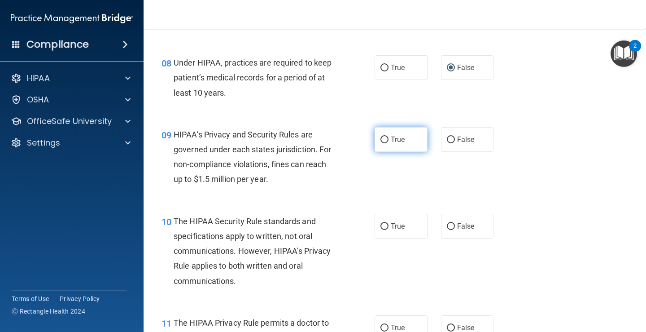
scroll to position [673, 0]
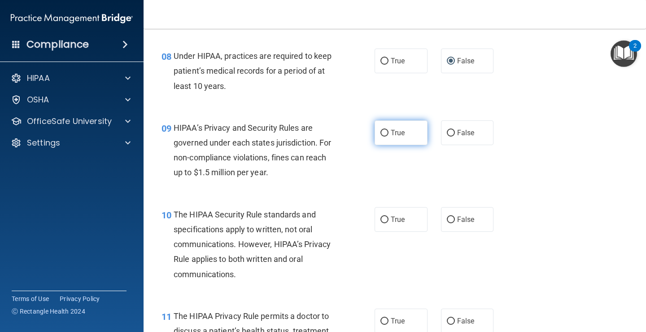
click at [386, 133] on label "True" at bounding box center [401, 132] width 53 height 25
click at [386, 133] on input "True" at bounding box center [385, 133] width 8 height 7
radio input "true"
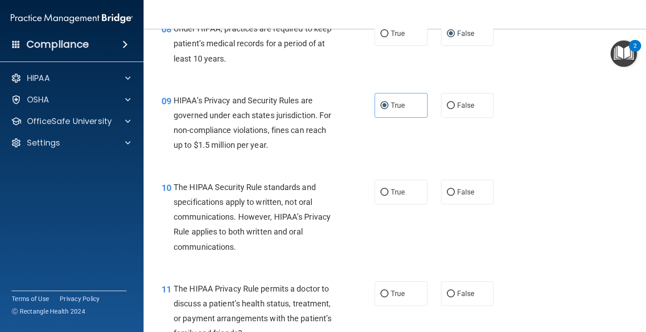
scroll to position [763, 0]
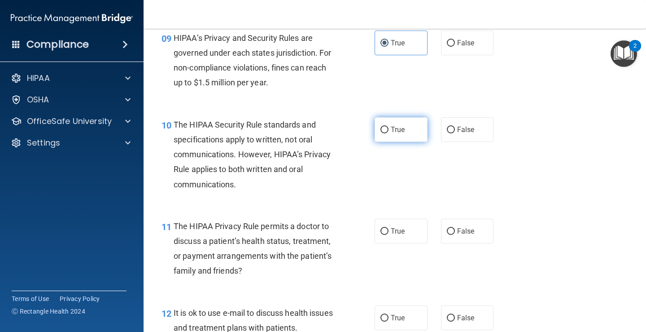
click at [396, 122] on label "True" at bounding box center [401, 129] width 53 height 25
click at [389, 127] on input "True" at bounding box center [385, 130] width 8 height 7
radio input "true"
